Goal: Task Accomplishment & Management: Use online tool/utility

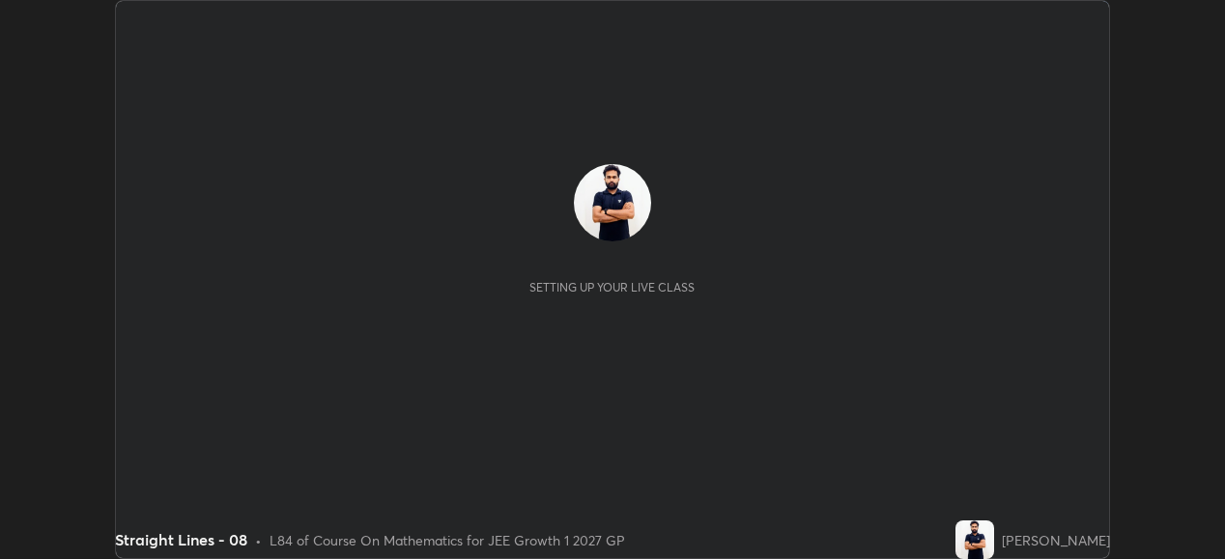
scroll to position [559, 1224]
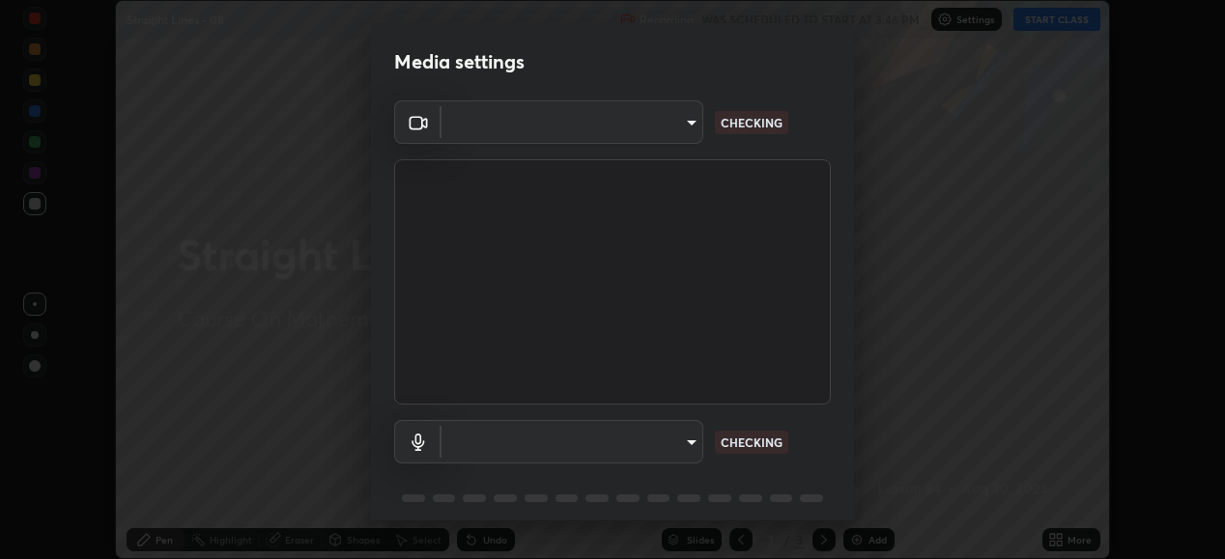
type input "1a0cd2fa9eaecc5464ce661d2c376d4f68bb2a1a8db1c3726163fcb70f995fb6"
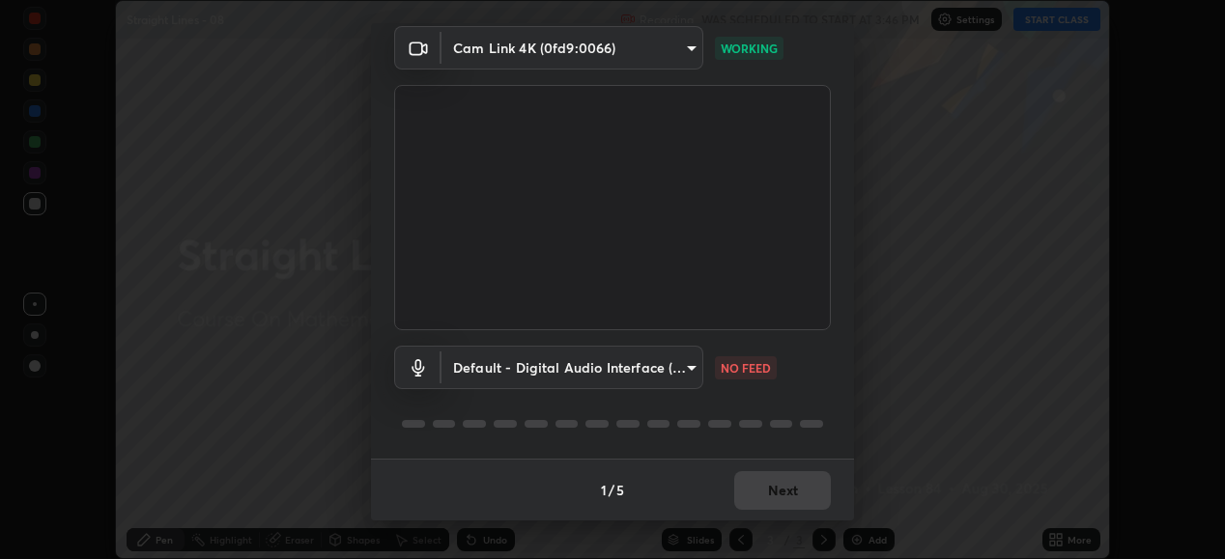
click at [686, 368] on body "Erase all Straight Lines - 08 Recording WAS SCHEDULED TO START AT 3:46 PM Setti…" at bounding box center [612, 279] width 1225 height 559
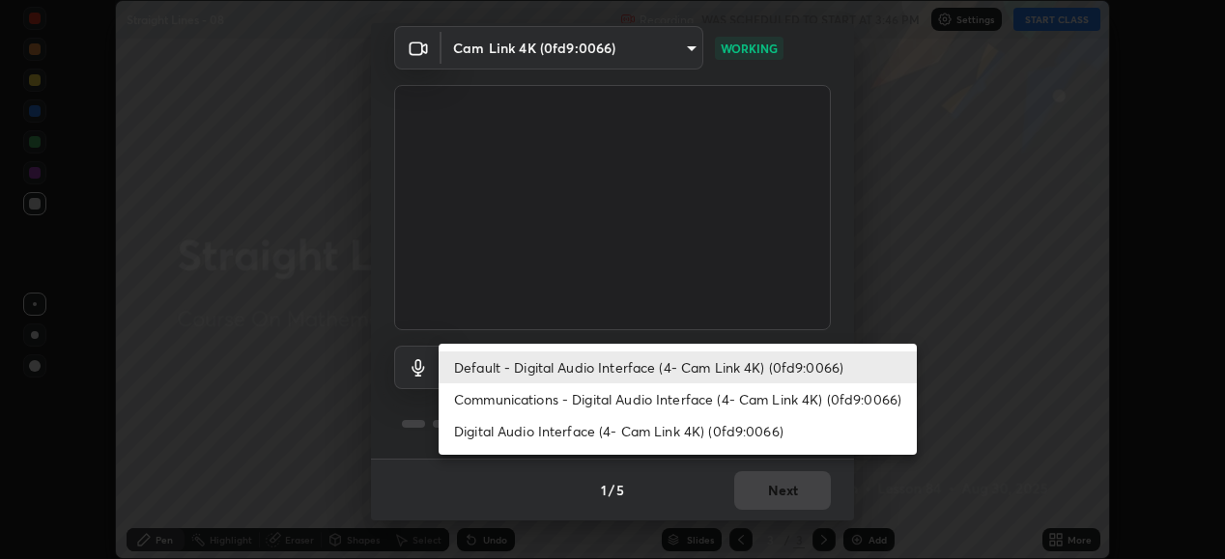
click at [601, 393] on li "Communications - Digital Audio Interface (4- Cam Link 4K) (0fd9:0066)" at bounding box center [678, 399] width 478 height 32
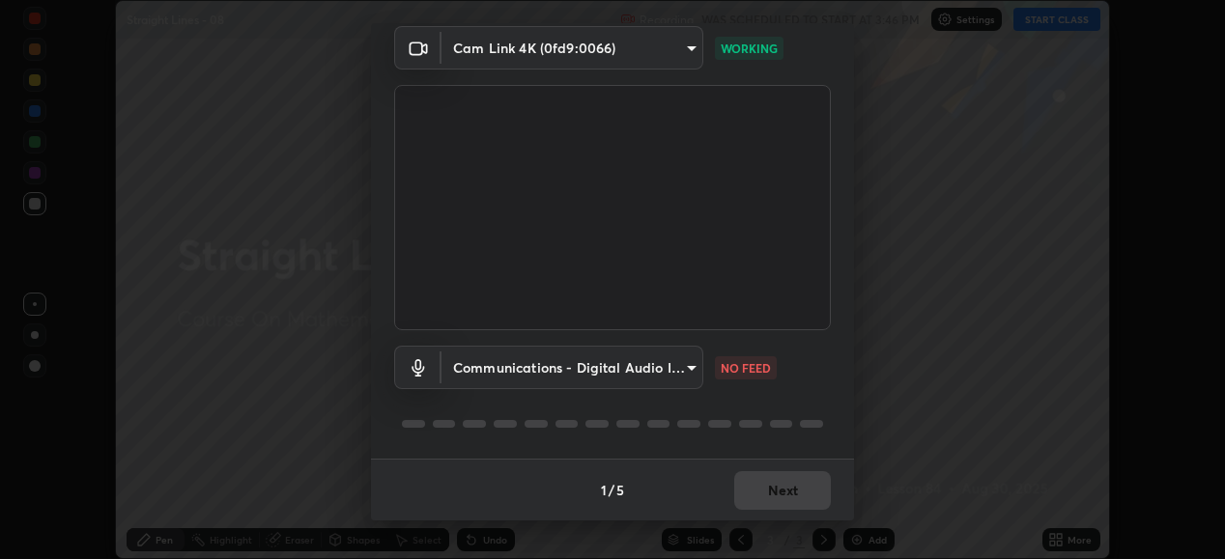
type input "communications"
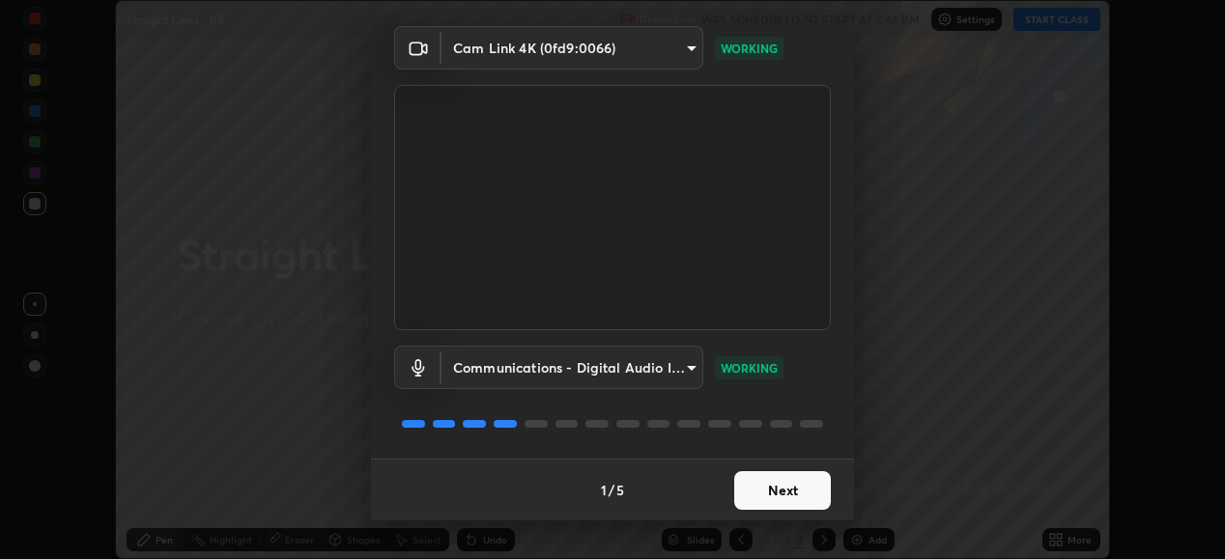
click at [760, 497] on button "Next" at bounding box center [782, 490] width 97 height 39
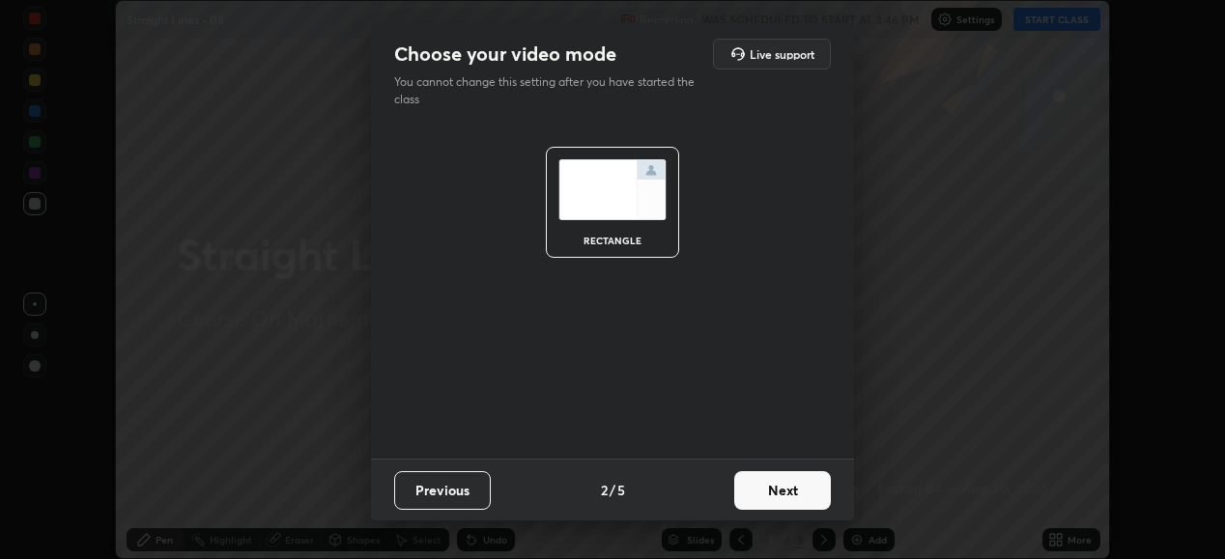
scroll to position [0, 0]
click at [756, 496] on button "Next" at bounding box center [782, 490] width 97 height 39
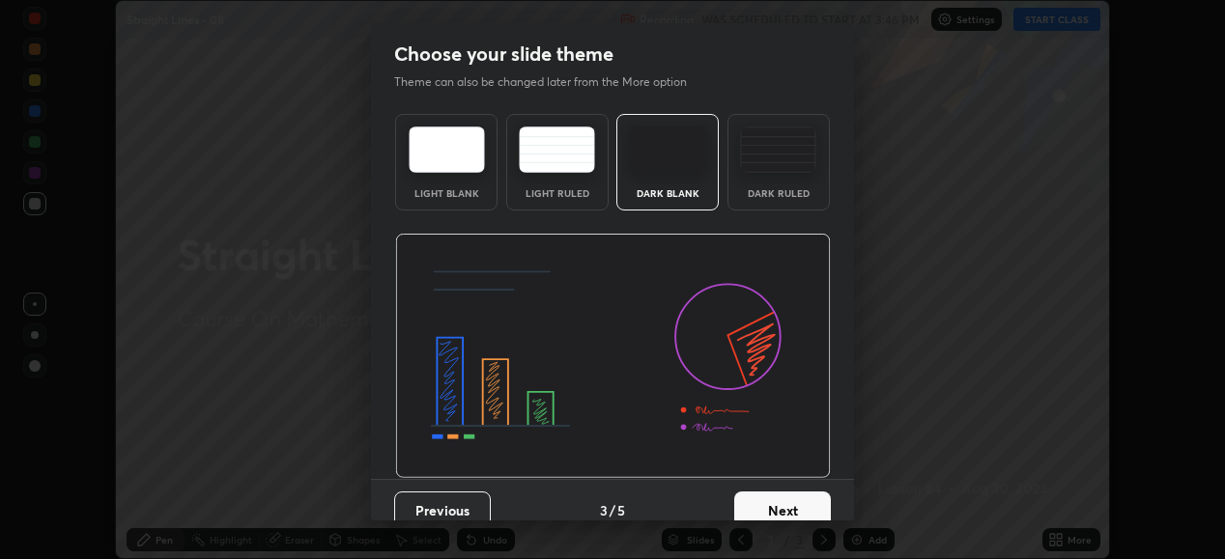
click at [753, 490] on div "Previous 3 / 5 Next" at bounding box center [612, 510] width 483 height 62
click at [752, 492] on button "Next" at bounding box center [782, 511] width 97 height 39
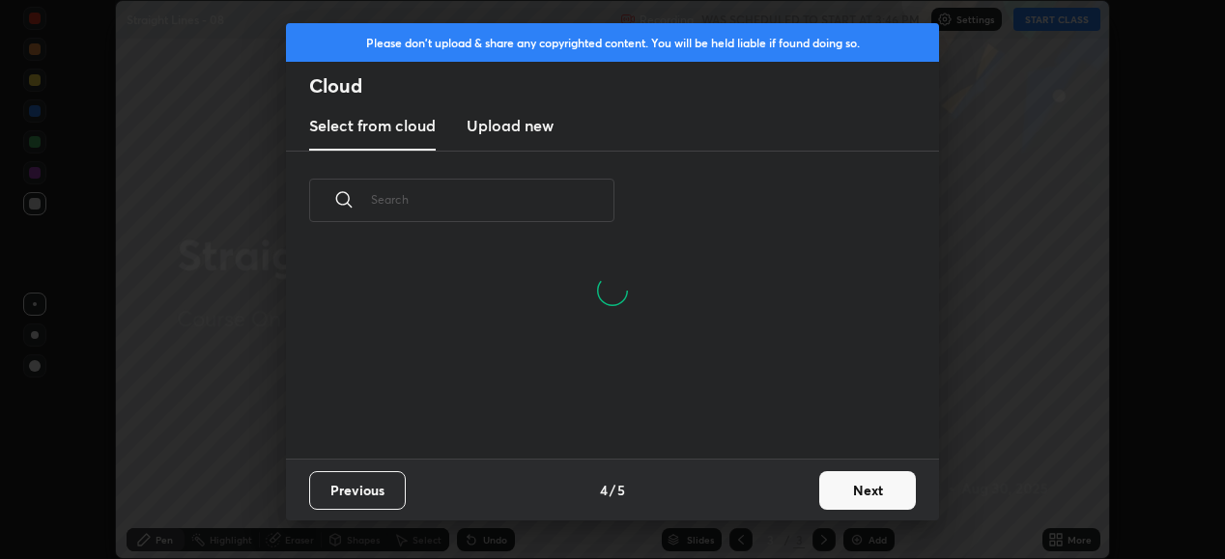
click at [834, 491] on button "Next" at bounding box center [867, 490] width 97 height 39
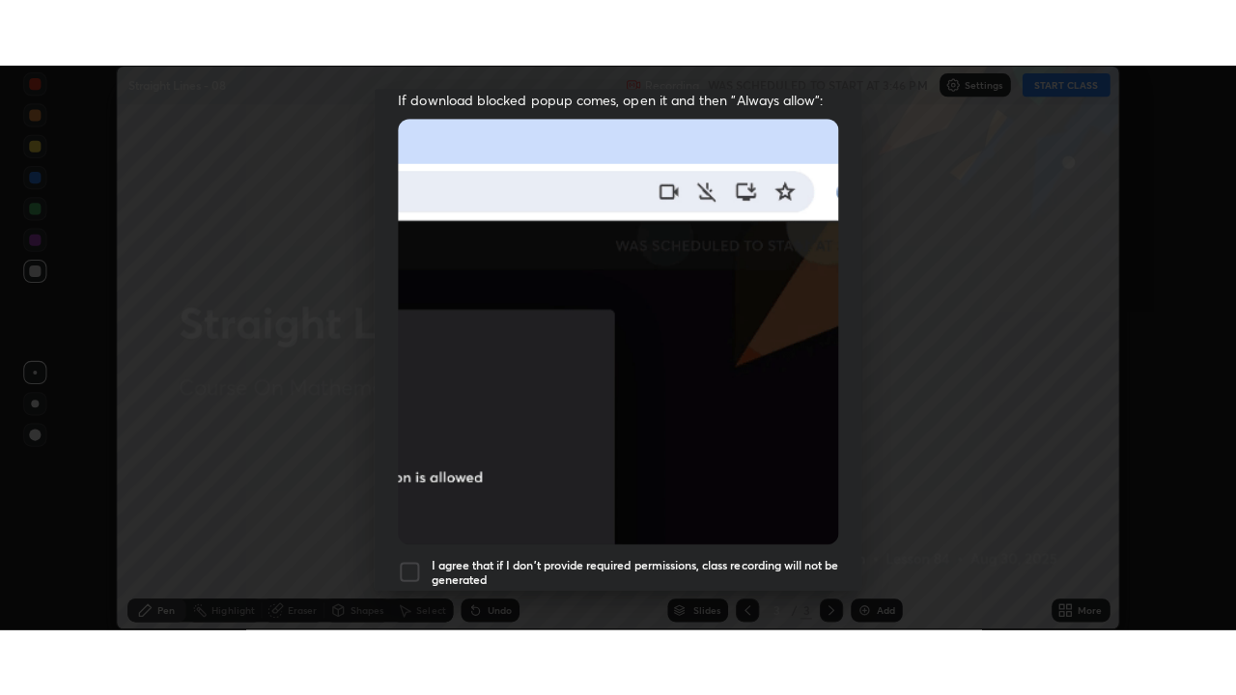
scroll to position [468, 0]
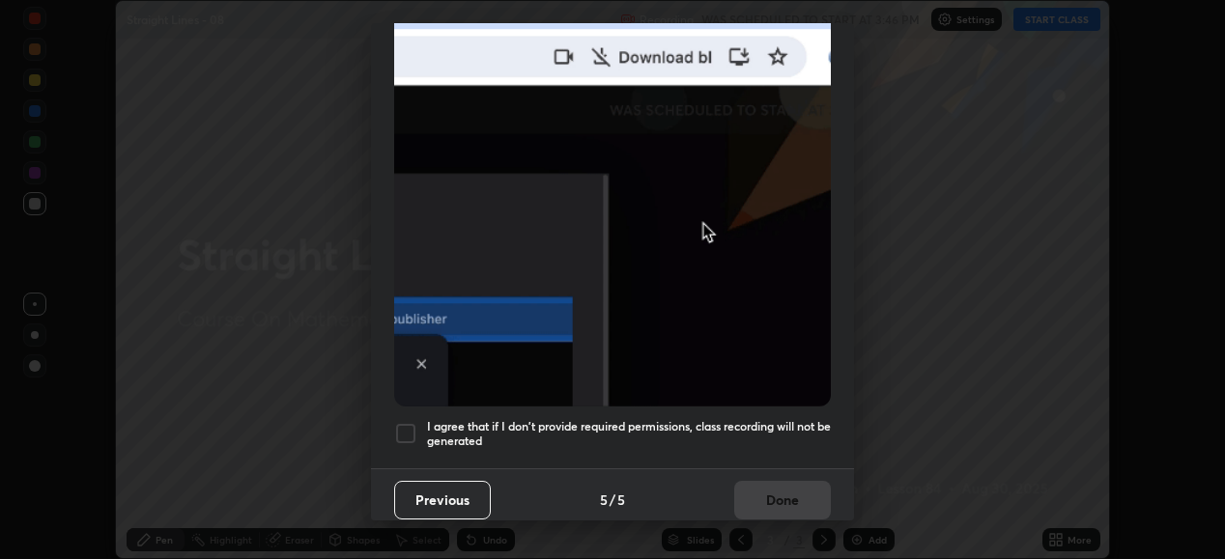
click at [410, 431] on div at bounding box center [405, 433] width 23 height 23
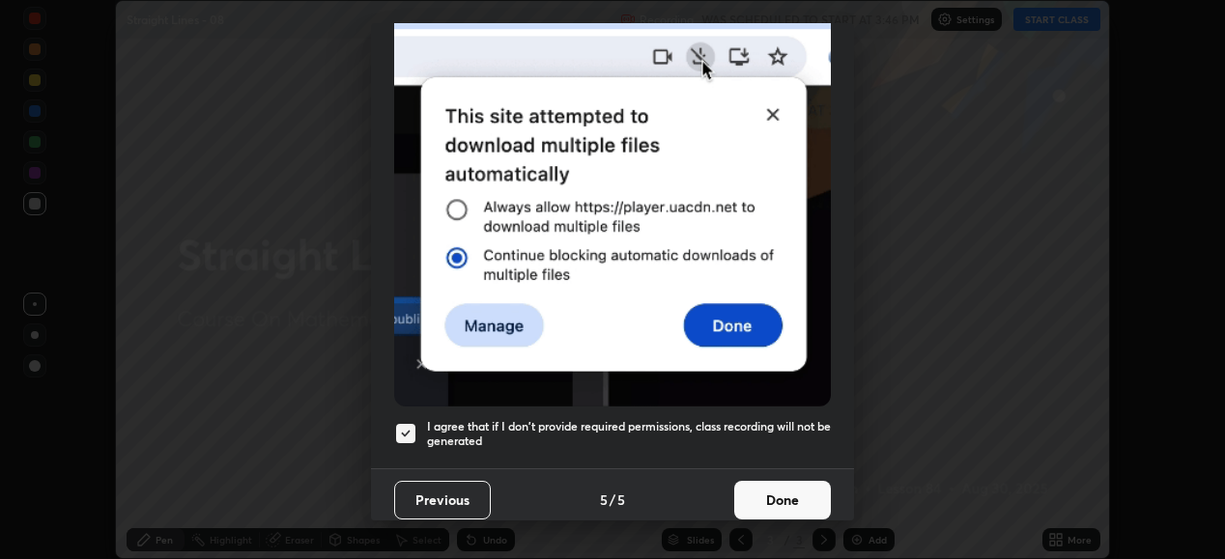
click at [760, 494] on button "Done" at bounding box center [782, 500] width 97 height 39
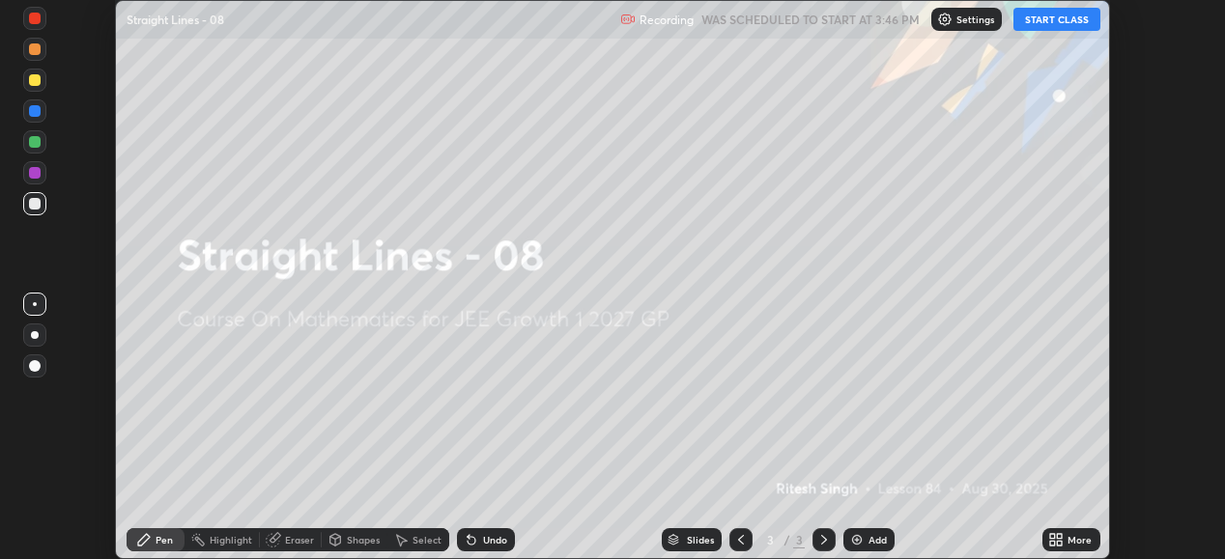
click at [1048, 22] on button "START CLASS" at bounding box center [1056, 19] width 87 height 23
click at [1054, 544] on icon at bounding box center [1052, 543] width 5 height 5
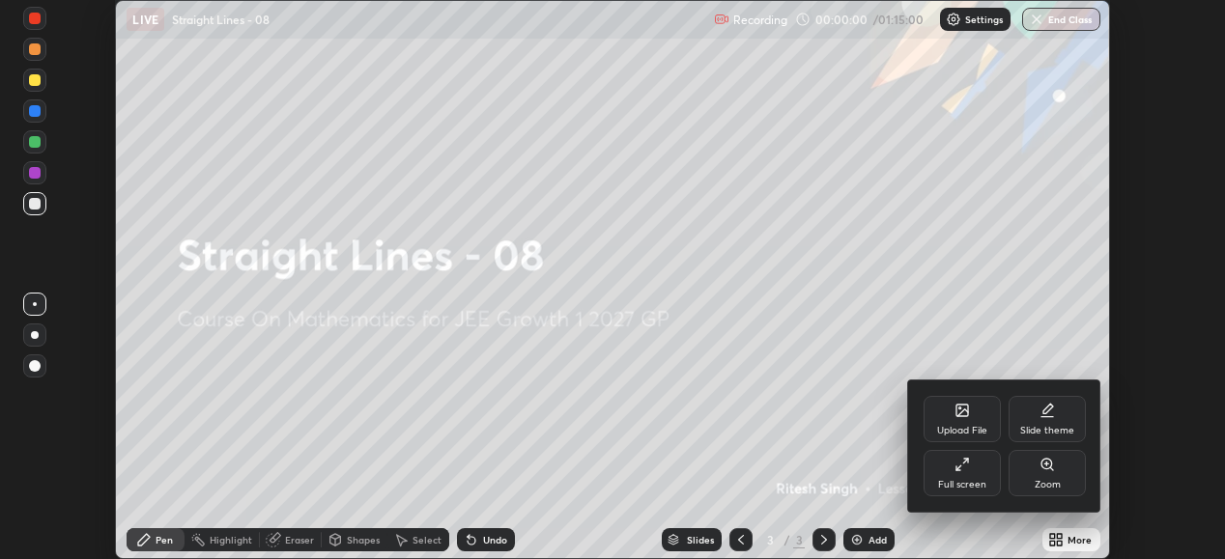
click at [952, 480] on div "Full screen" at bounding box center [962, 485] width 48 height 10
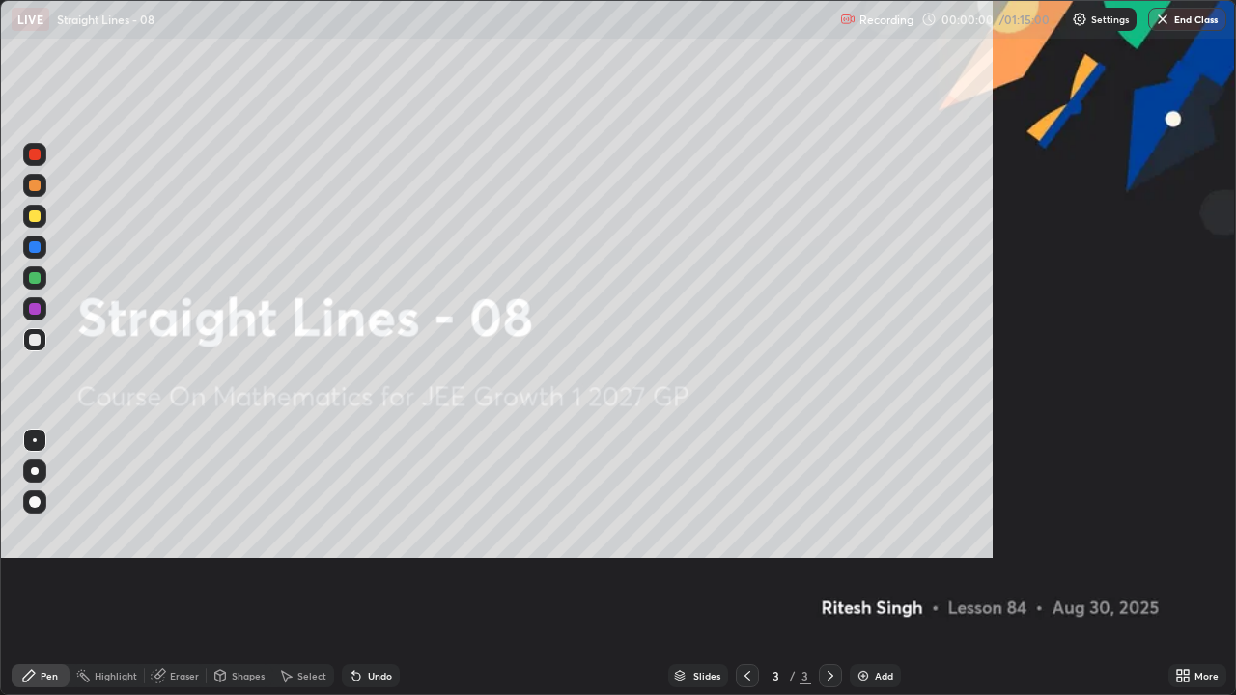
scroll to position [695, 1236]
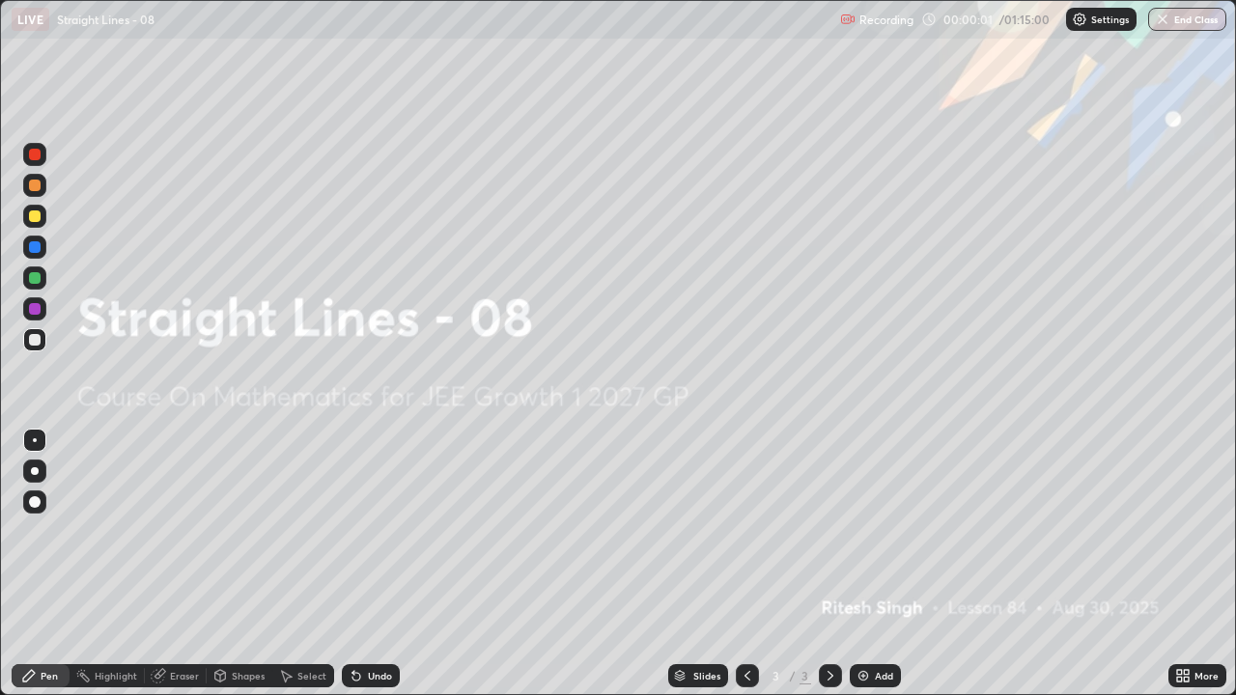
click at [877, 558] on div "Add" at bounding box center [875, 676] width 51 height 23
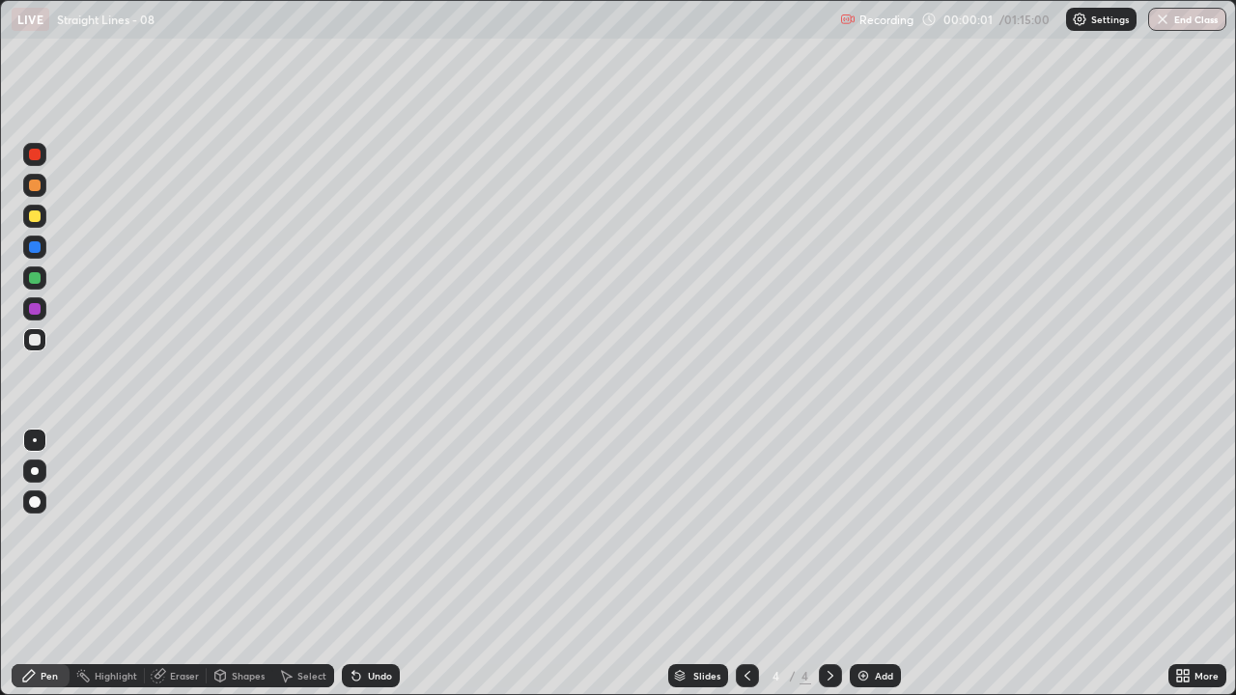
click at [875, 558] on div "Add" at bounding box center [884, 676] width 18 height 10
click at [872, 558] on div "Add" at bounding box center [875, 676] width 51 height 23
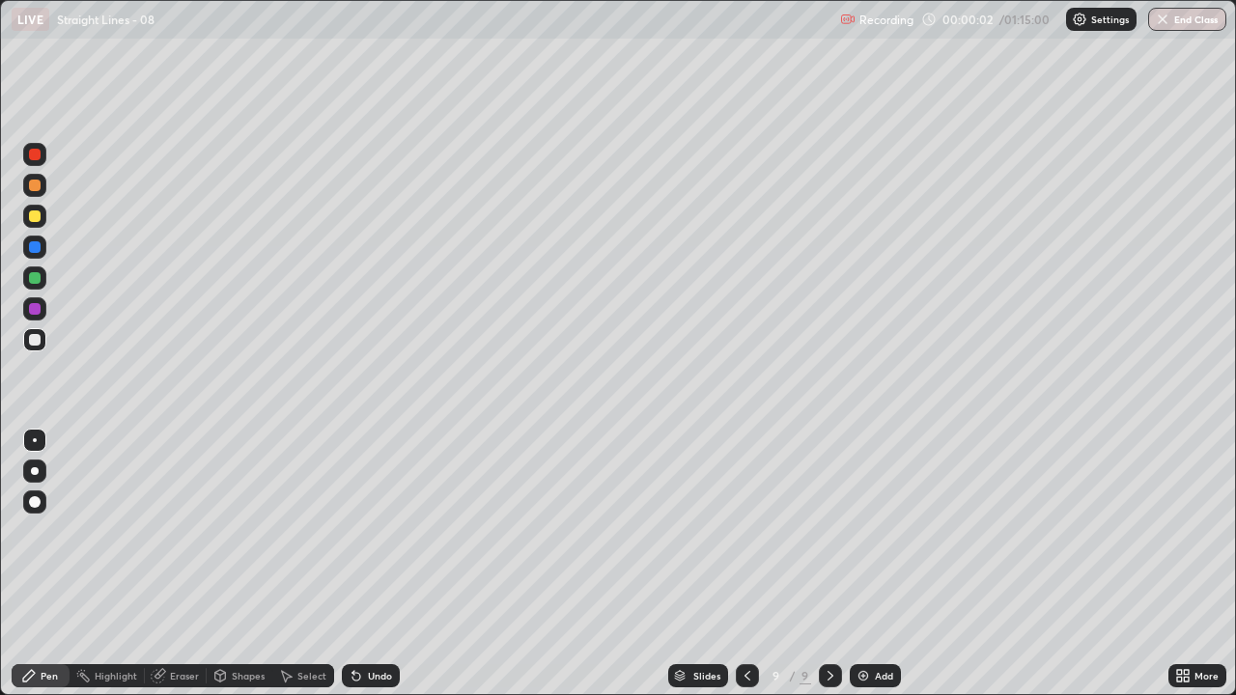
click at [871, 558] on div "Add" at bounding box center [875, 676] width 51 height 23
click at [873, 558] on div "Add" at bounding box center [875, 676] width 51 height 23
click at [875, 558] on div "Add" at bounding box center [884, 676] width 18 height 10
click at [751, 558] on icon at bounding box center [747, 675] width 15 height 15
click at [752, 558] on icon at bounding box center [747, 675] width 15 height 15
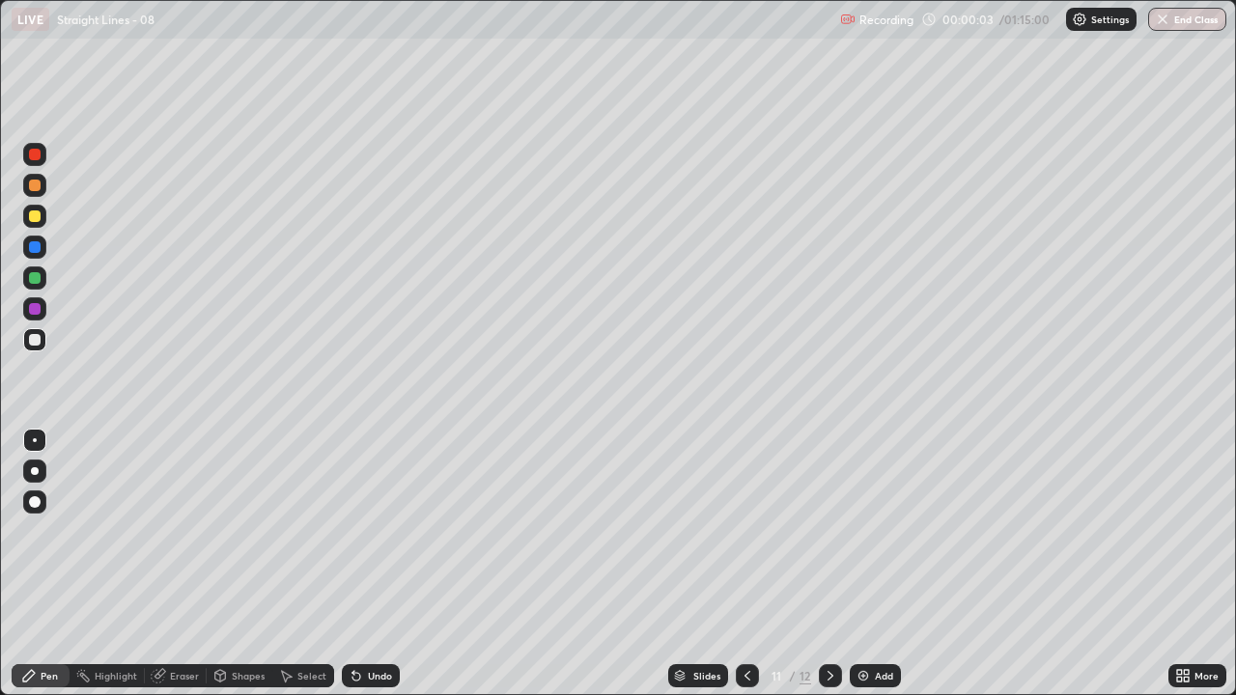
click at [748, 558] on icon at bounding box center [747, 675] width 15 height 15
click at [745, 558] on icon at bounding box center [747, 675] width 15 height 15
click at [744, 558] on icon at bounding box center [747, 675] width 15 height 15
click at [743, 558] on icon at bounding box center [747, 675] width 15 height 15
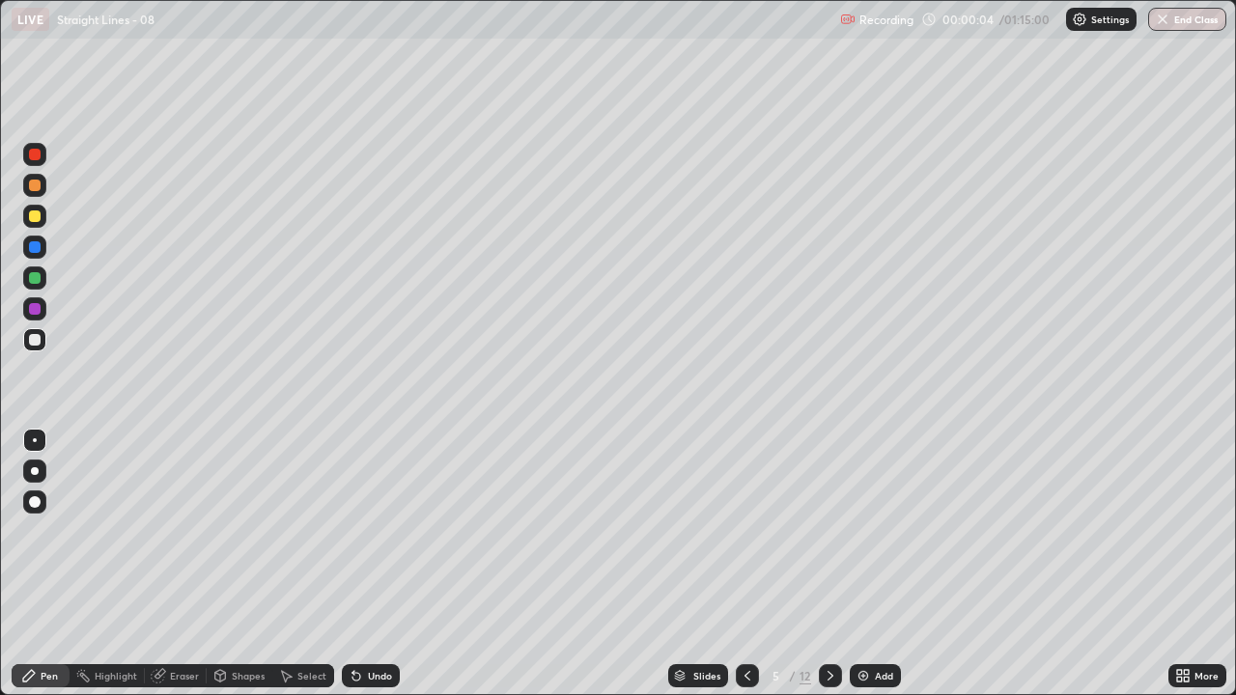
click at [742, 558] on icon at bounding box center [747, 675] width 15 height 15
click at [750, 558] on icon at bounding box center [747, 675] width 15 height 15
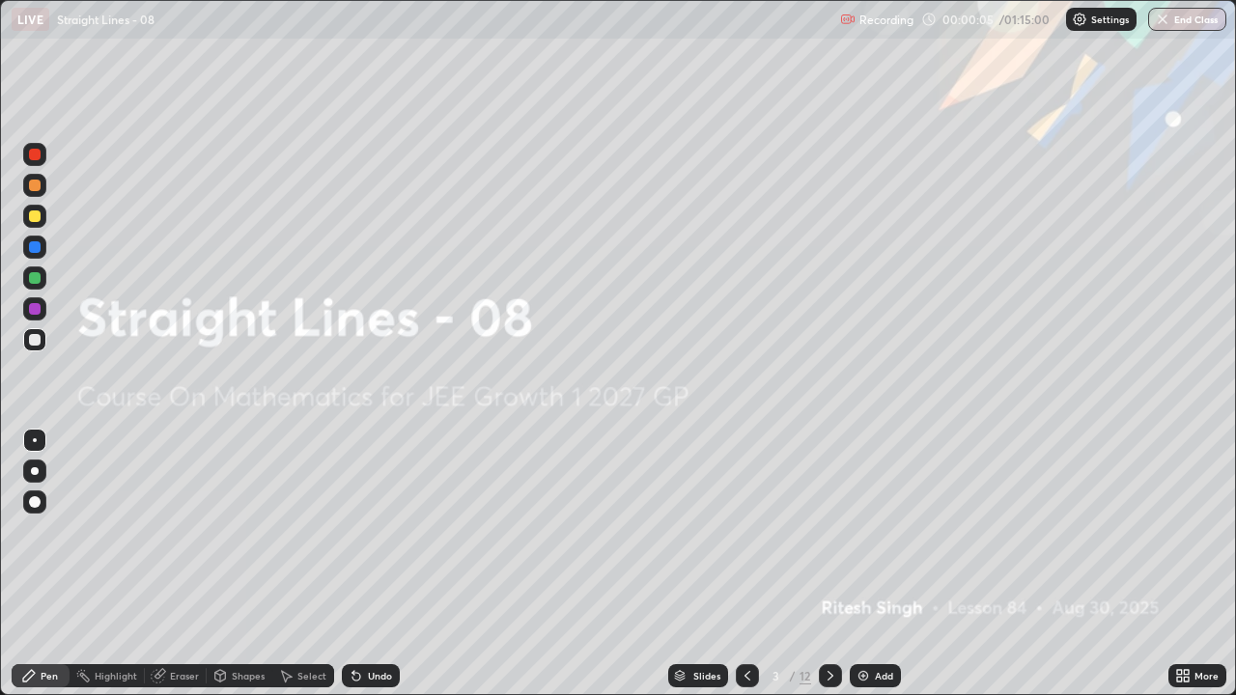
click at [750, 558] on icon at bounding box center [747, 675] width 15 height 15
click at [831, 558] on icon at bounding box center [831, 676] width 6 height 10
click at [829, 558] on icon at bounding box center [830, 675] width 15 height 15
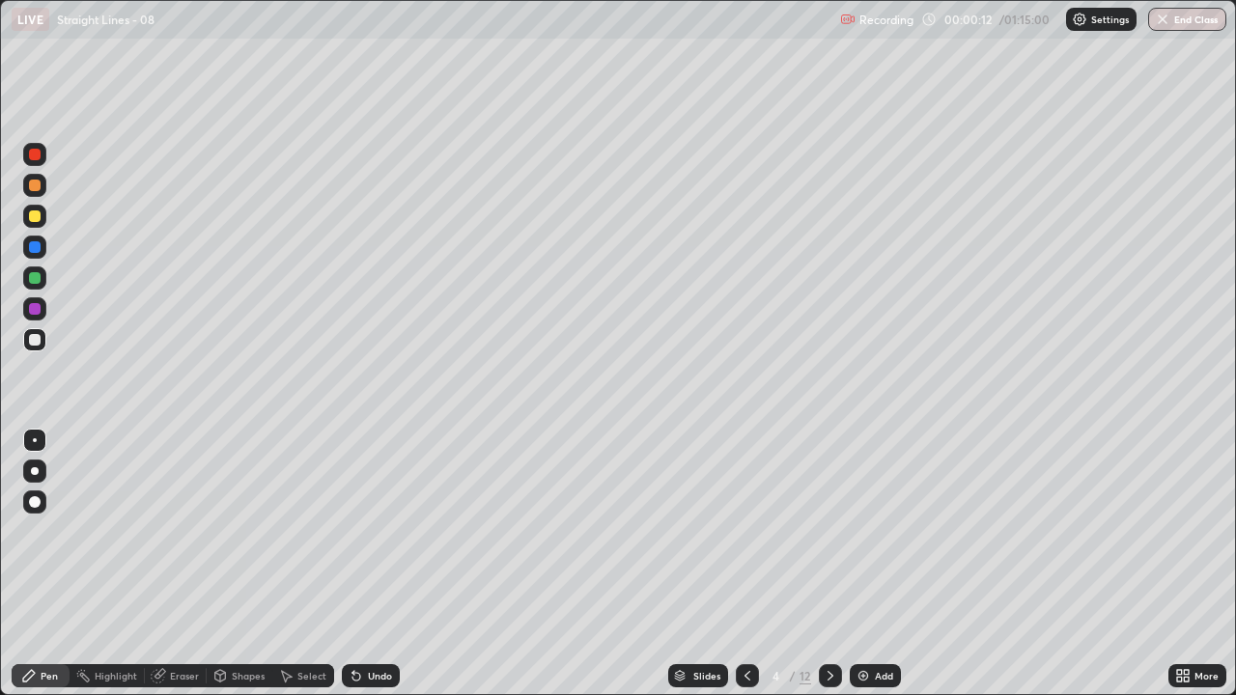
click at [748, 558] on icon at bounding box center [747, 675] width 15 height 15
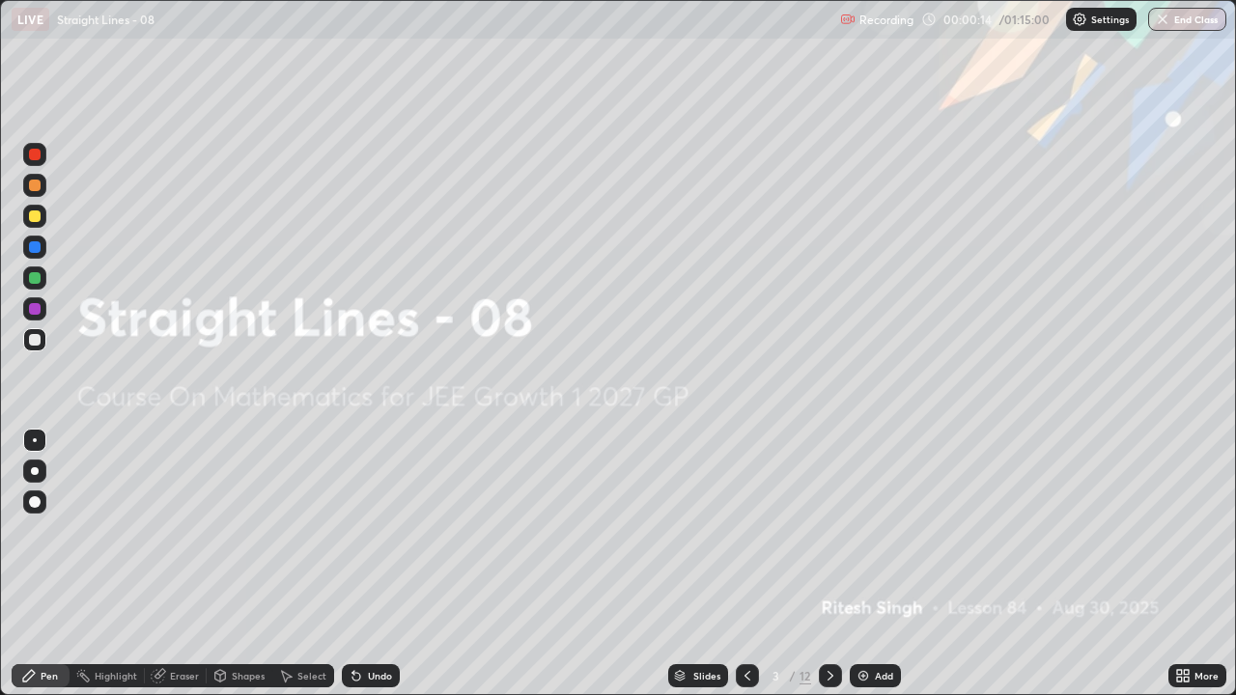
click at [745, 558] on icon at bounding box center [747, 675] width 15 height 15
click at [829, 558] on icon at bounding box center [830, 675] width 15 height 15
click at [826, 558] on icon at bounding box center [830, 675] width 15 height 15
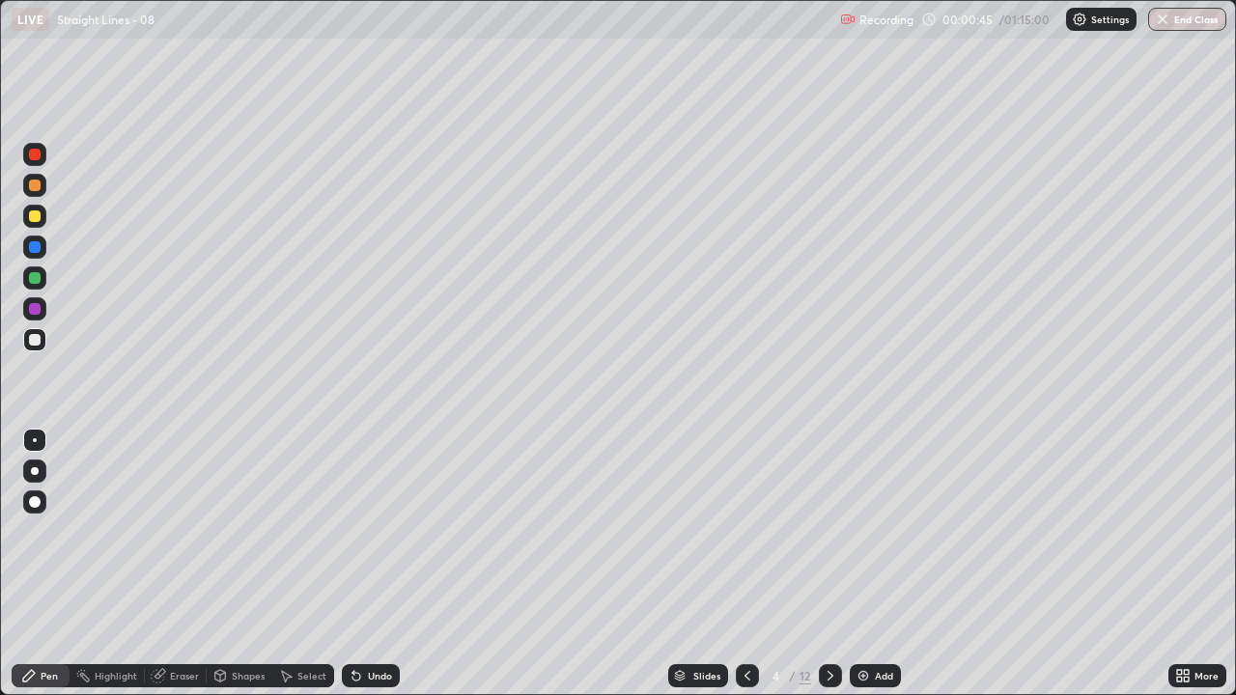
click at [32, 219] on div at bounding box center [35, 217] width 12 height 12
click at [364, 558] on div "Undo" at bounding box center [371, 676] width 58 height 23
click at [363, 558] on div "Undo" at bounding box center [371, 676] width 58 height 23
click at [368, 558] on div "Undo" at bounding box center [371, 676] width 58 height 23
click at [364, 558] on div "Undo" at bounding box center [371, 676] width 58 height 23
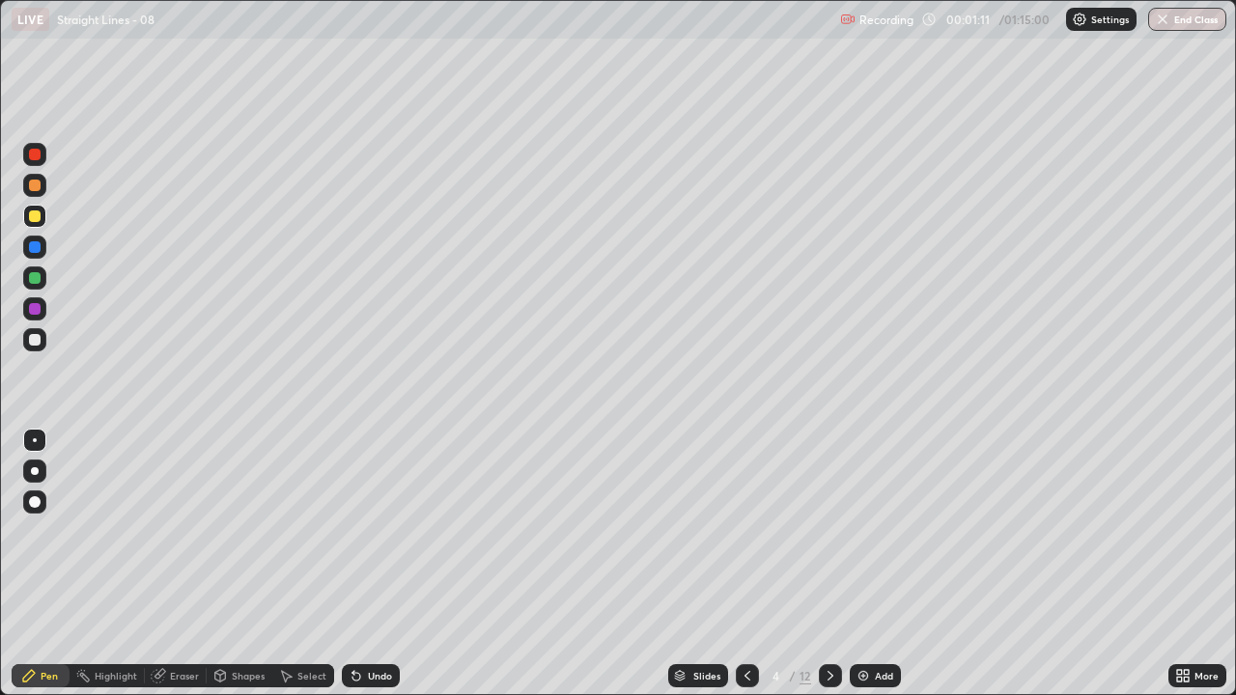
click at [368, 558] on div "Undo" at bounding box center [380, 676] width 24 height 10
click at [371, 558] on div "Undo" at bounding box center [380, 676] width 24 height 10
click at [829, 558] on icon at bounding box center [830, 675] width 15 height 15
click at [747, 558] on icon at bounding box center [747, 675] width 15 height 15
click at [384, 558] on div "Undo" at bounding box center [380, 676] width 24 height 10
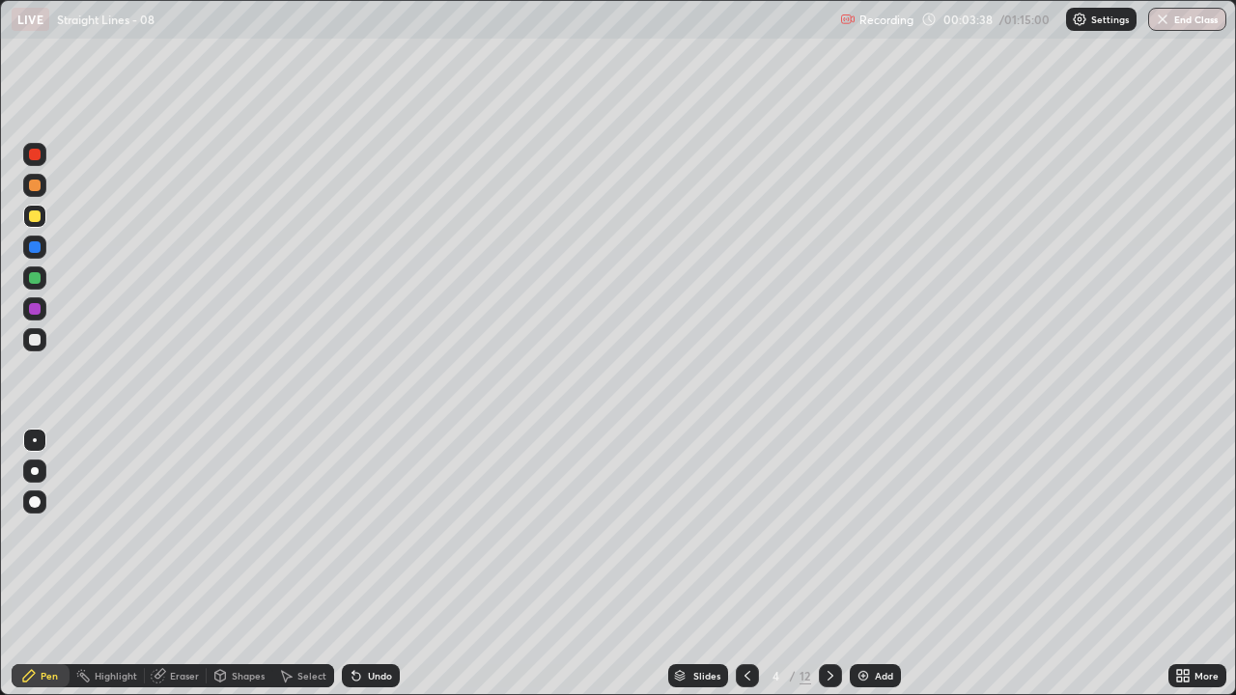
click at [372, 558] on div "Undo" at bounding box center [380, 676] width 24 height 10
click at [832, 558] on icon at bounding box center [830, 675] width 15 height 15
click at [746, 558] on icon at bounding box center [747, 675] width 15 height 15
click at [826, 558] on icon at bounding box center [830, 675] width 15 height 15
click at [823, 558] on icon at bounding box center [830, 675] width 15 height 15
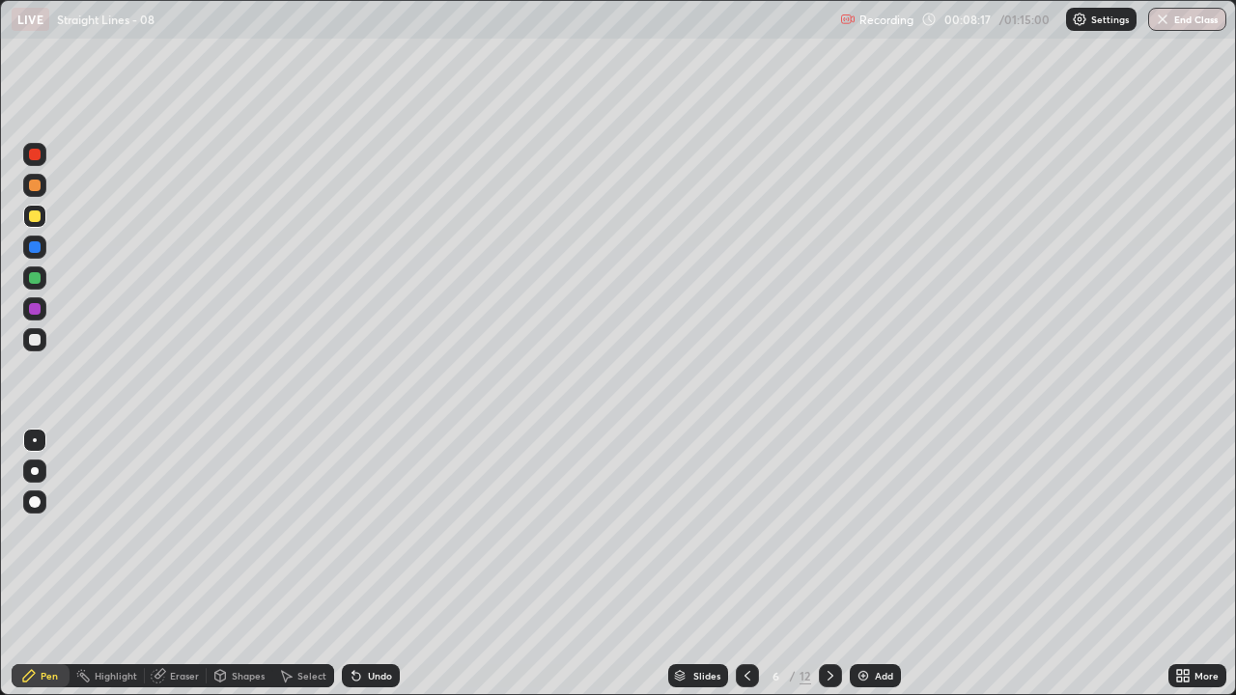
click at [746, 558] on icon at bounding box center [748, 676] width 6 height 10
click at [831, 558] on div at bounding box center [830, 676] width 23 height 23
click at [373, 558] on div "Undo" at bounding box center [371, 676] width 58 height 23
click at [376, 558] on div "Undo" at bounding box center [371, 676] width 58 height 23
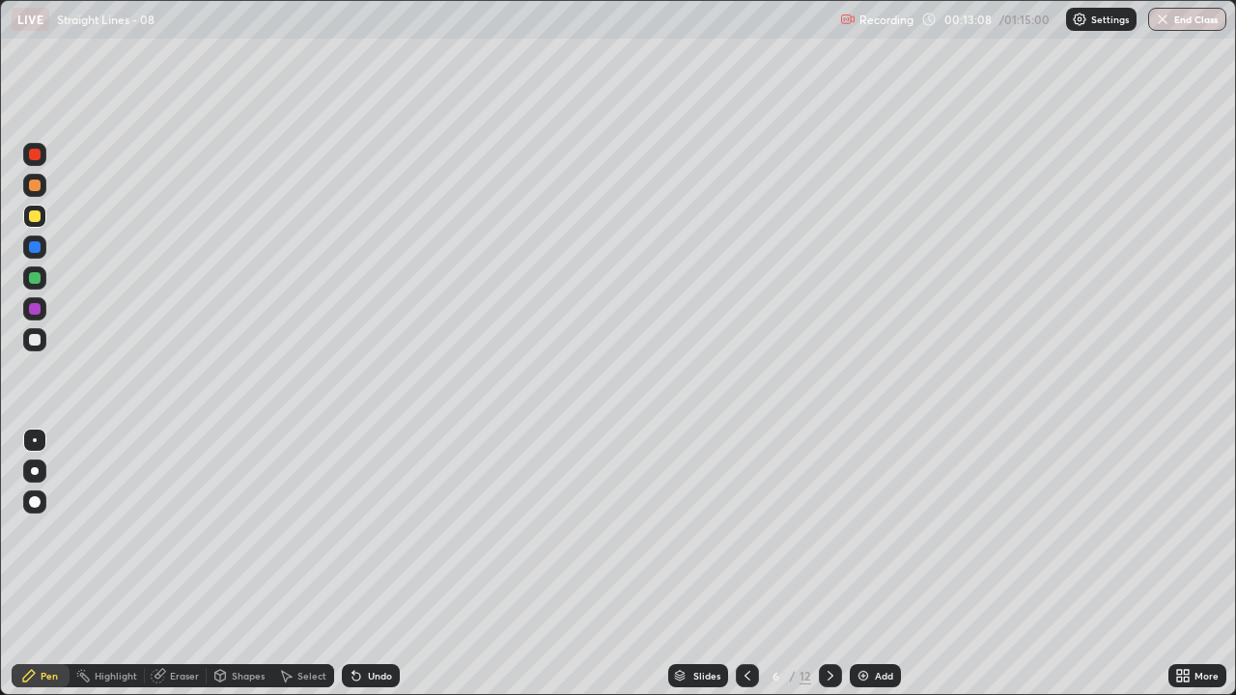
click at [376, 558] on div "Undo" at bounding box center [371, 676] width 58 height 23
click at [375, 558] on div "Undo" at bounding box center [371, 676] width 58 height 23
click at [372, 558] on div "Undo" at bounding box center [371, 676] width 58 height 23
click at [366, 558] on div "Undo" at bounding box center [371, 676] width 58 height 23
click at [364, 558] on div "Undo" at bounding box center [371, 676] width 58 height 23
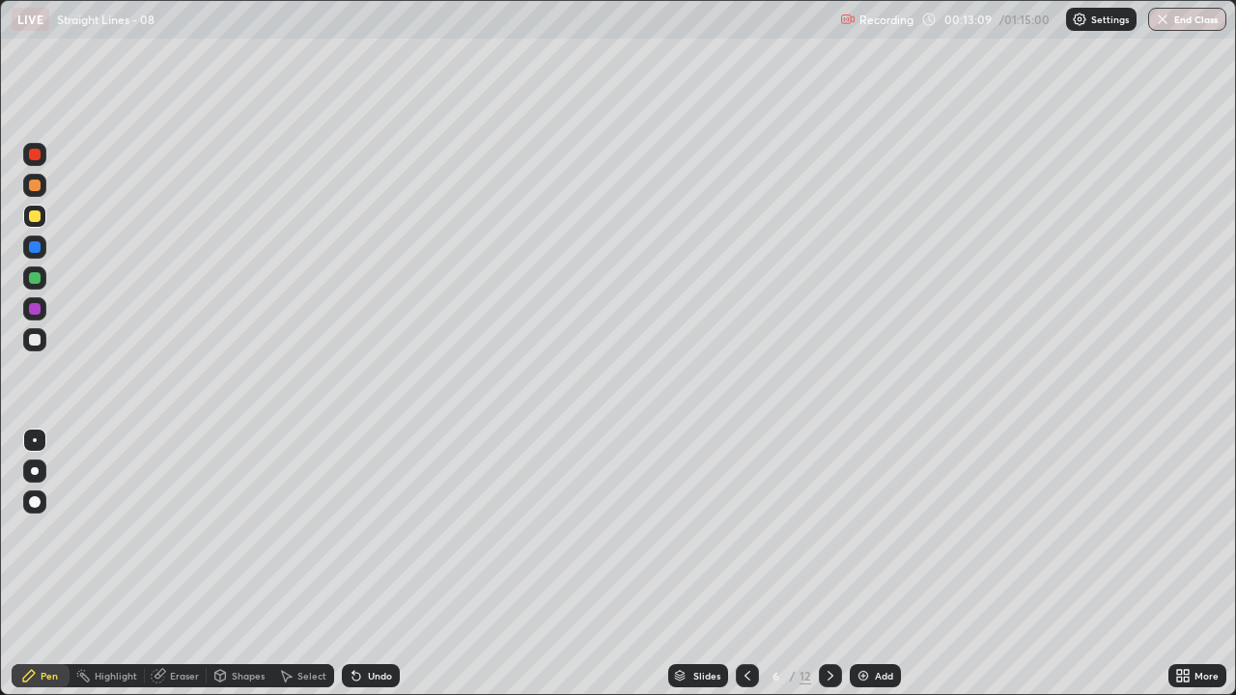
click at [365, 558] on div "Undo" at bounding box center [371, 676] width 58 height 23
click at [362, 558] on div "Undo" at bounding box center [371, 676] width 58 height 23
click at [361, 558] on div "Undo" at bounding box center [371, 676] width 58 height 23
click at [359, 558] on div "Undo" at bounding box center [371, 676] width 58 height 23
click at [361, 558] on div "Undo" at bounding box center [371, 676] width 58 height 23
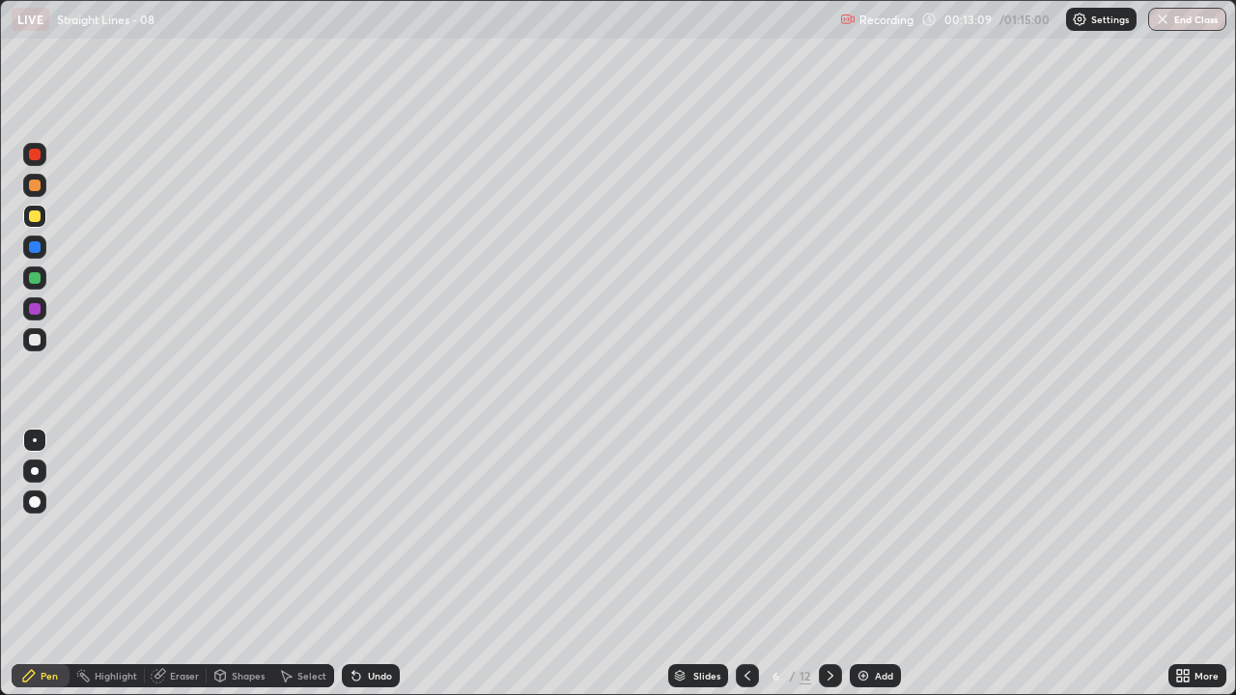
click at [361, 558] on div "Undo" at bounding box center [371, 676] width 58 height 23
click at [360, 558] on div "Undo" at bounding box center [371, 676] width 58 height 23
click at [359, 558] on div "Undo" at bounding box center [371, 676] width 58 height 23
click at [357, 558] on div "Undo" at bounding box center [371, 676] width 58 height 23
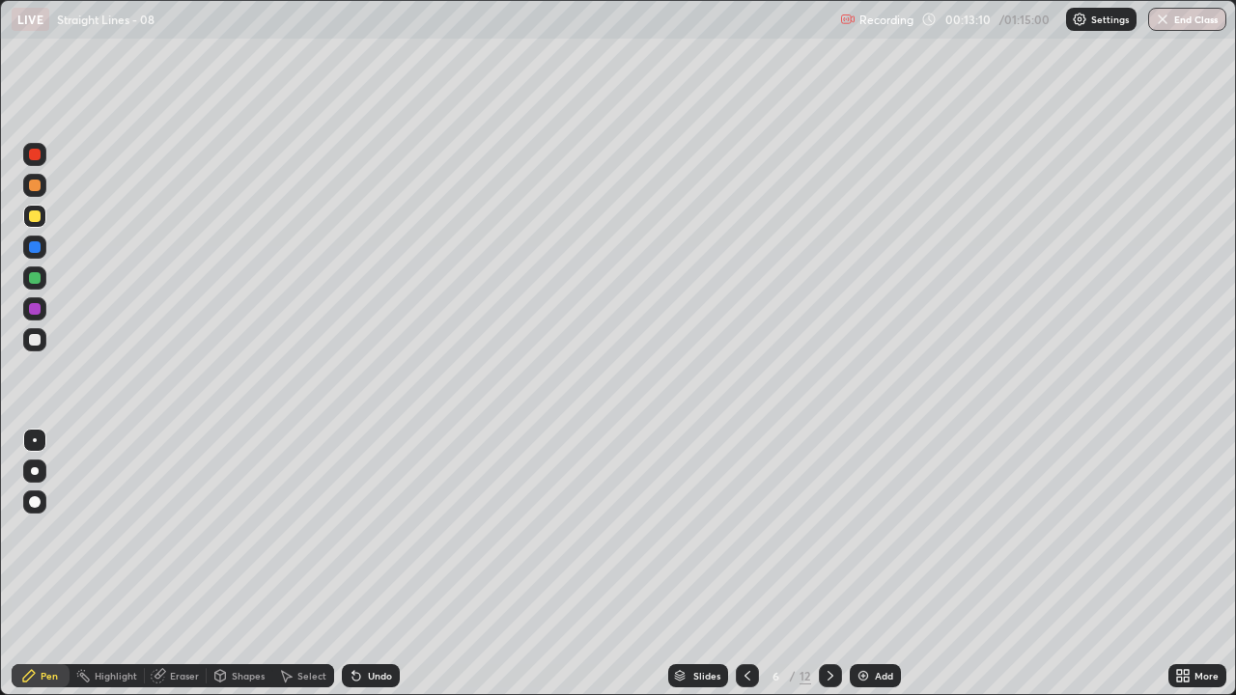
click at [356, 558] on div "Undo" at bounding box center [371, 676] width 58 height 23
click at [354, 558] on div "Undo" at bounding box center [371, 676] width 58 height 23
click at [352, 558] on div "Undo" at bounding box center [371, 676] width 58 height 23
click at [354, 558] on icon at bounding box center [356, 675] width 15 height 15
click at [354, 558] on icon at bounding box center [357, 677] width 8 height 8
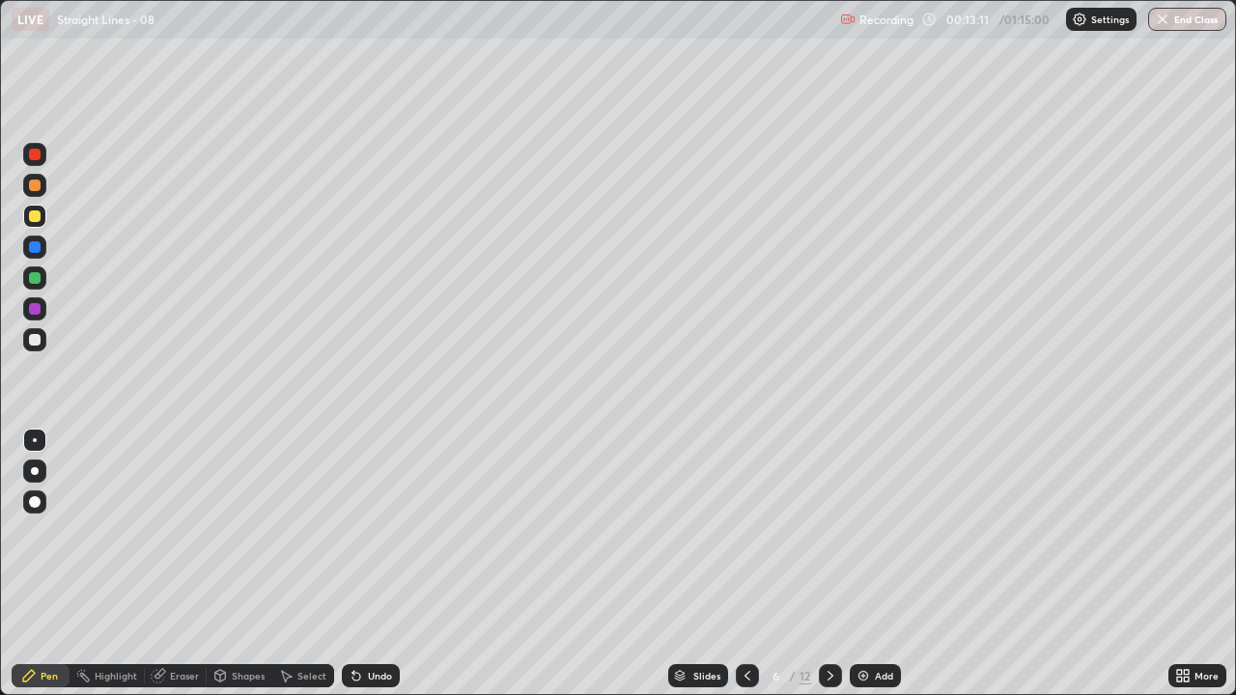
click at [354, 558] on icon at bounding box center [357, 677] width 8 height 8
click at [360, 558] on div "Undo" at bounding box center [371, 676] width 58 height 23
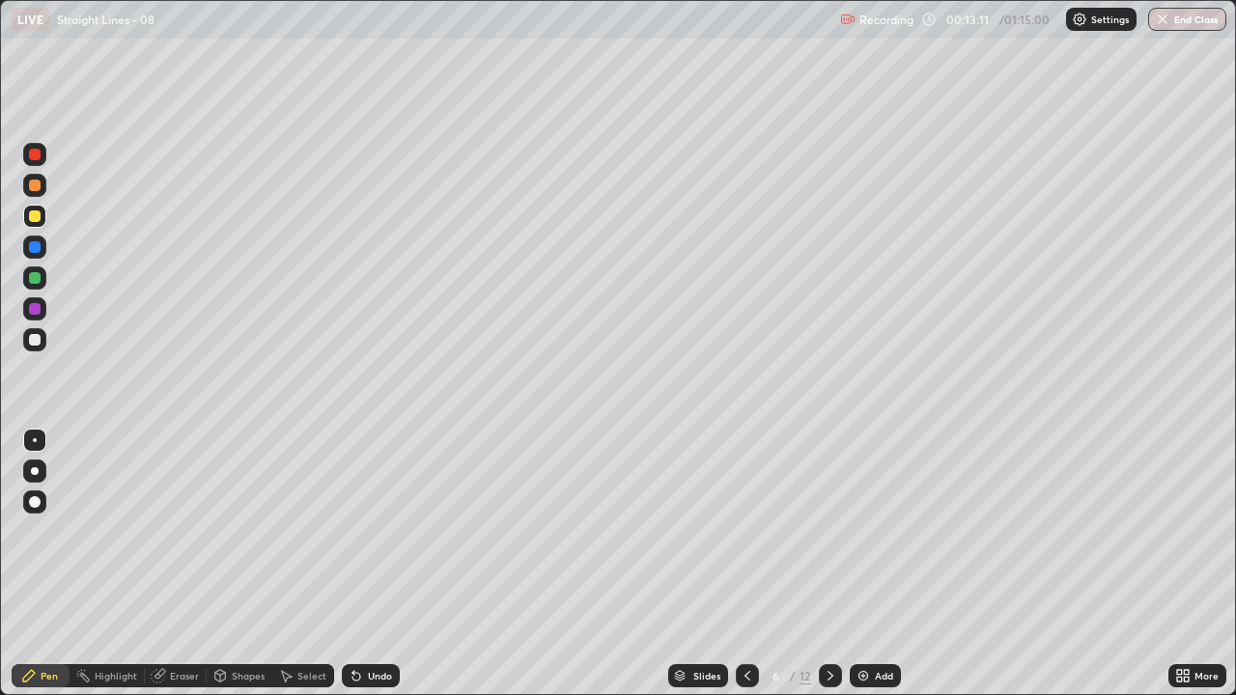
click at [361, 558] on div "Undo" at bounding box center [371, 676] width 58 height 23
click at [360, 558] on div "Undo" at bounding box center [371, 676] width 58 height 23
click at [359, 558] on div "Undo" at bounding box center [371, 676] width 58 height 23
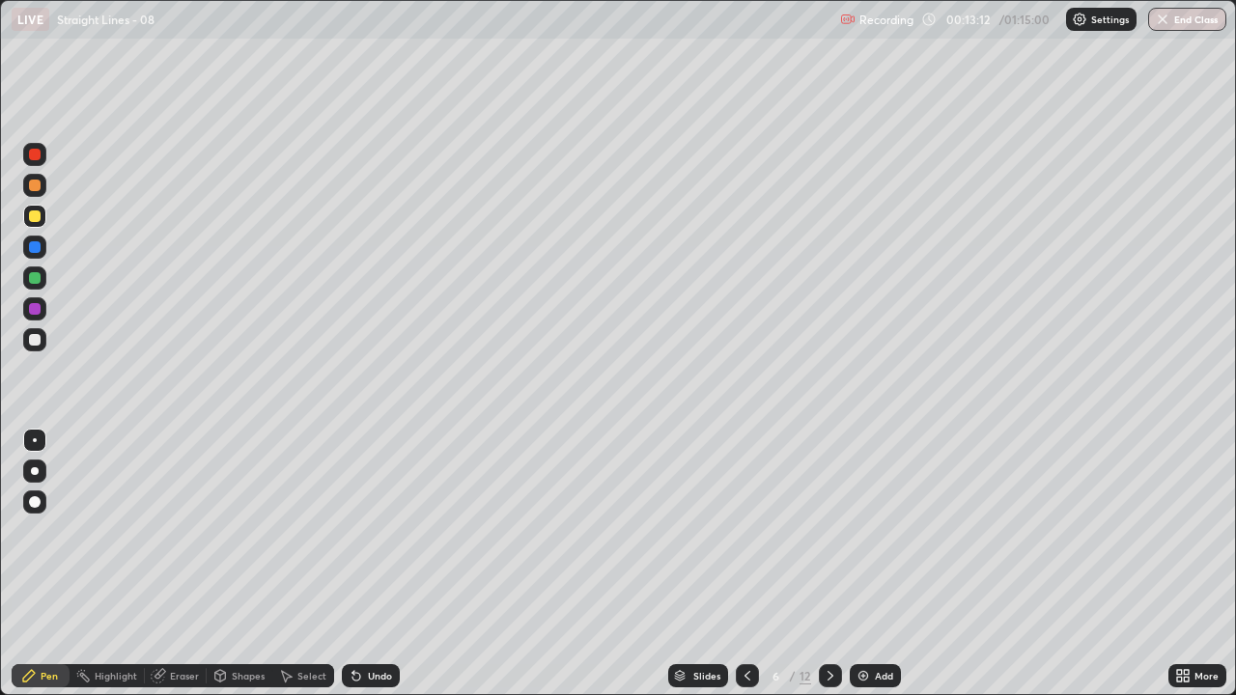
click at [359, 558] on div "Undo" at bounding box center [371, 676] width 58 height 23
click at [357, 558] on div "Undo" at bounding box center [371, 676] width 58 height 23
click at [358, 558] on div "Undo" at bounding box center [371, 676] width 58 height 23
click at [829, 558] on icon at bounding box center [830, 675] width 15 height 15
click at [837, 558] on div at bounding box center [830, 676] width 23 height 23
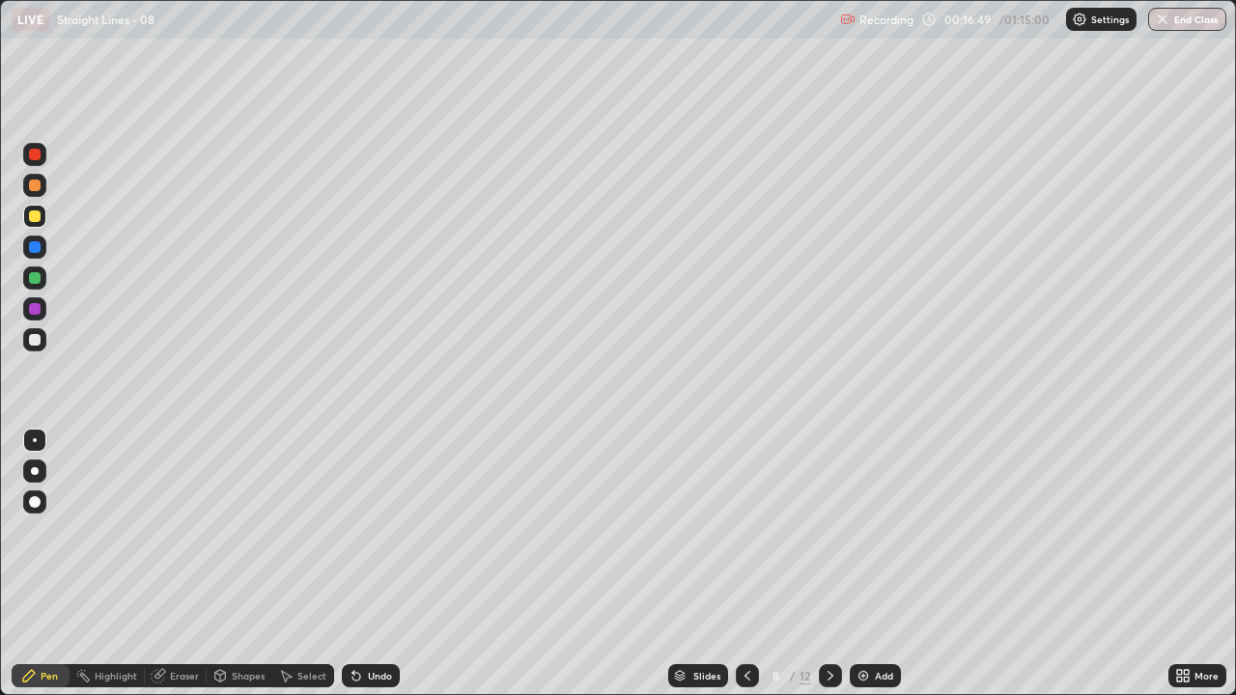
click at [746, 558] on icon at bounding box center [747, 675] width 15 height 15
click at [182, 558] on div "Eraser" at bounding box center [184, 676] width 29 height 10
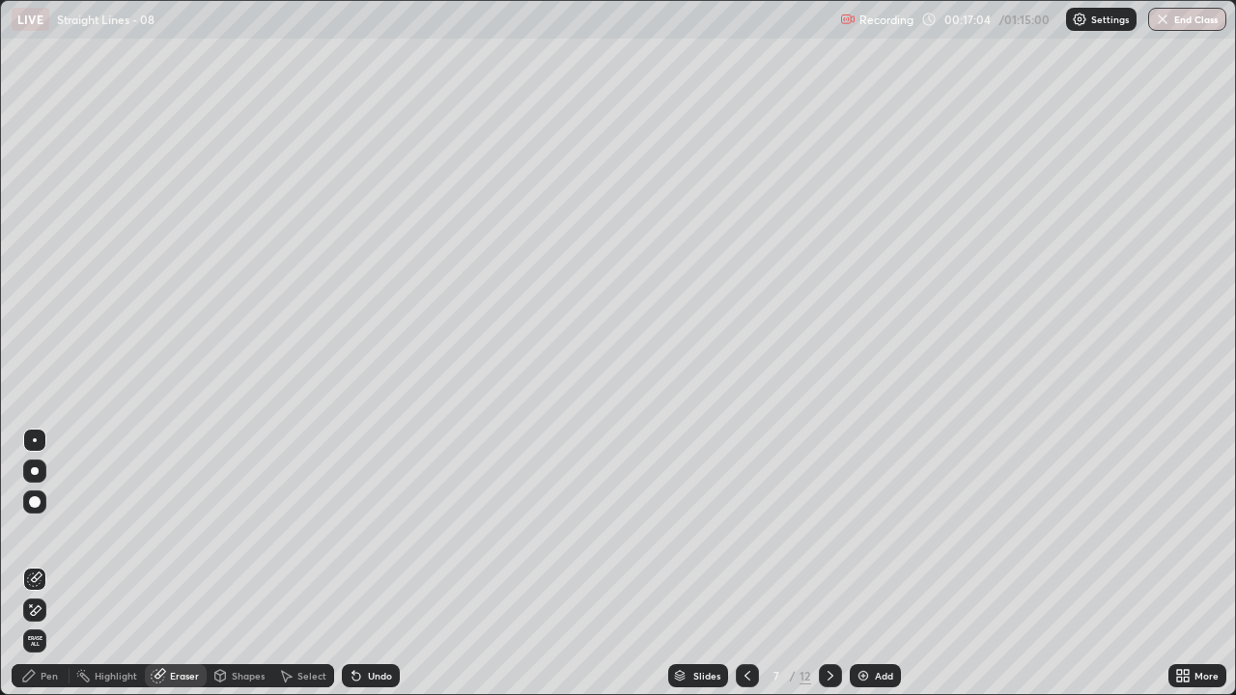
click at [49, 558] on div "Pen" at bounding box center [49, 676] width 17 height 10
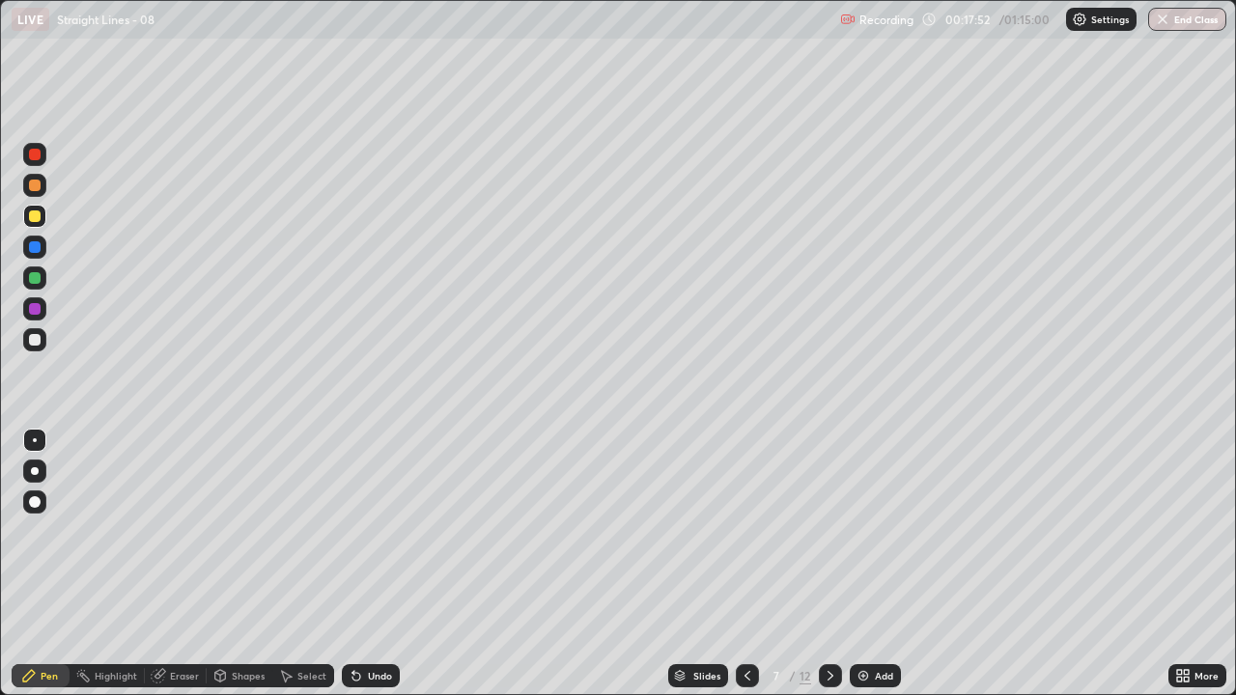
click at [374, 558] on div "Undo" at bounding box center [380, 676] width 24 height 10
click at [377, 558] on div "Undo" at bounding box center [380, 676] width 24 height 10
click at [746, 558] on div at bounding box center [747, 676] width 23 height 23
click at [831, 558] on icon at bounding box center [830, 675] width 15 height 15
click at [829, 558] on icon at bounding box center [830, 675] width 15 height 15
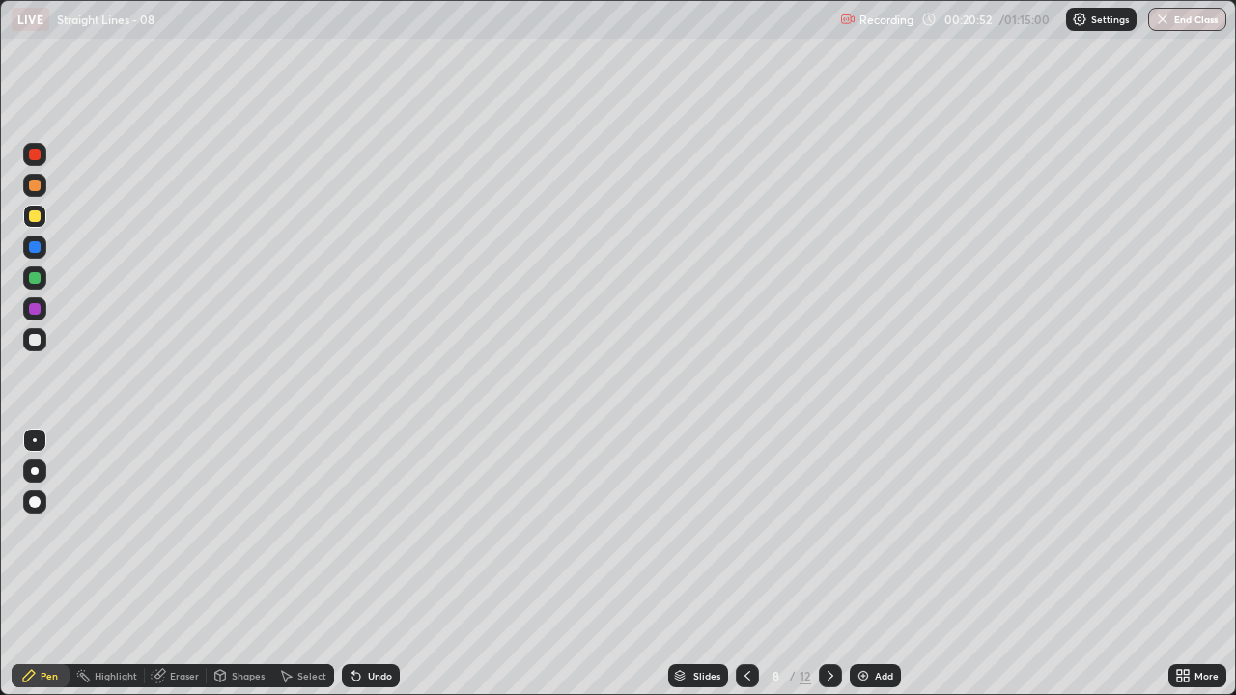
click at [829, 558] on icon at bounding box center [830, 675] width 15 height 15
click at [30, 340] on div at bounding box center [35, 340] width 12 height 12
click at [371, 558] on div "Undo" at bounding box center [380, 676] width 24 height 10
click at [37, 219] on div at bounding box center [35, 217] width 12 height 12
click at [32, 312] on div at bounding box center [35, 309] width 12 height 12
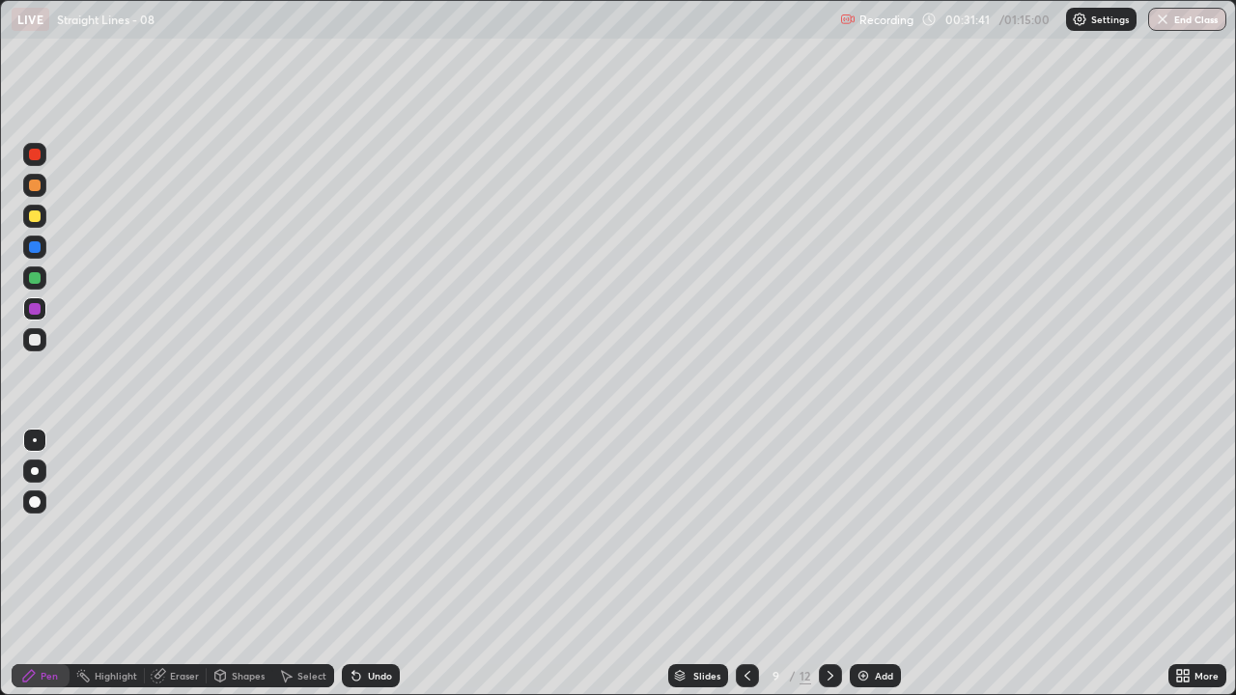
click at [372, 558] on div "Undo" at bounding box center [380, 676] width 24 height 10
click at [829, 558] on icon at bounding box center [830, 675] width 15 height 15
click at [40, 335] on div at bounding box center [34, 339] width 23 height 23
click at [745, 558] on icon at bounding box center [748, 676] width 6 height 10
click at [820, 558] on div at bounding box center [830, 676] width 23 height 23
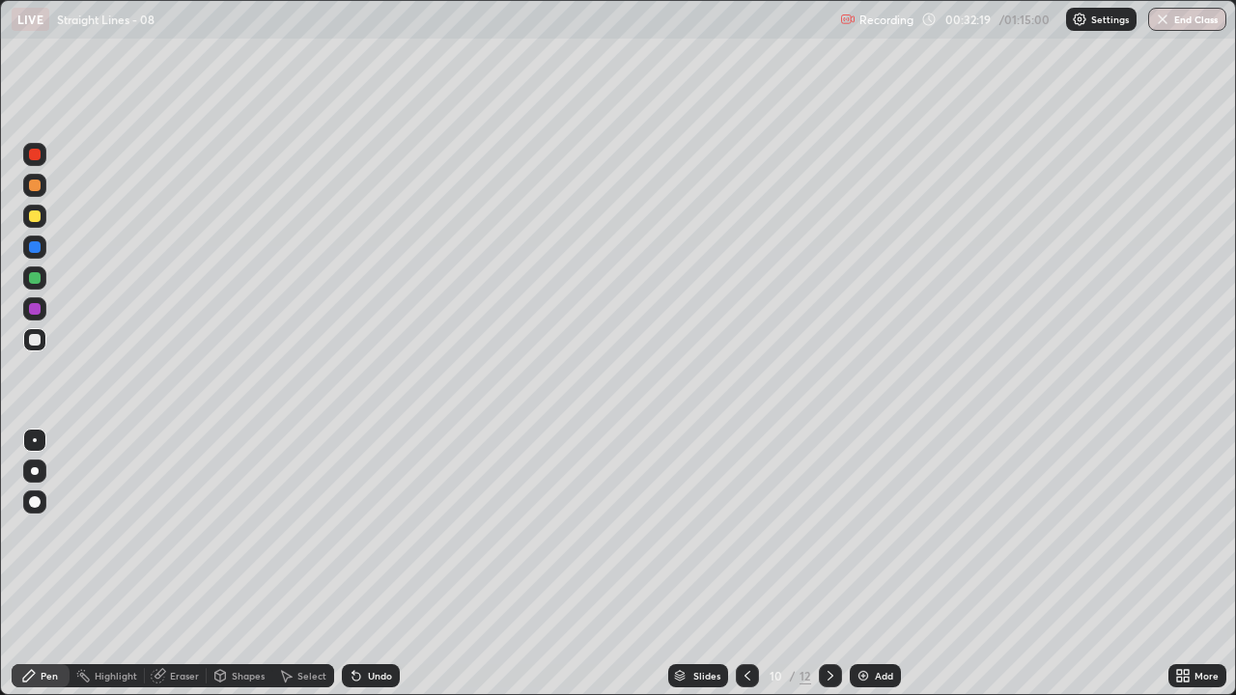
click at [740, 558] on icon at bounding box center [747, 675] width 15 height 15
click at [827, 558] on icon at bounding box center [830, 675] width 15 height 15
click at [746, 558] on icon at bounding box center [747, 675] width 15 height 15
click at [829, 558] on icon at bounding box center [830, 675] width 15 height 15
click at [743, 558] on div at bounding box center [747, 676] width 23 height 23
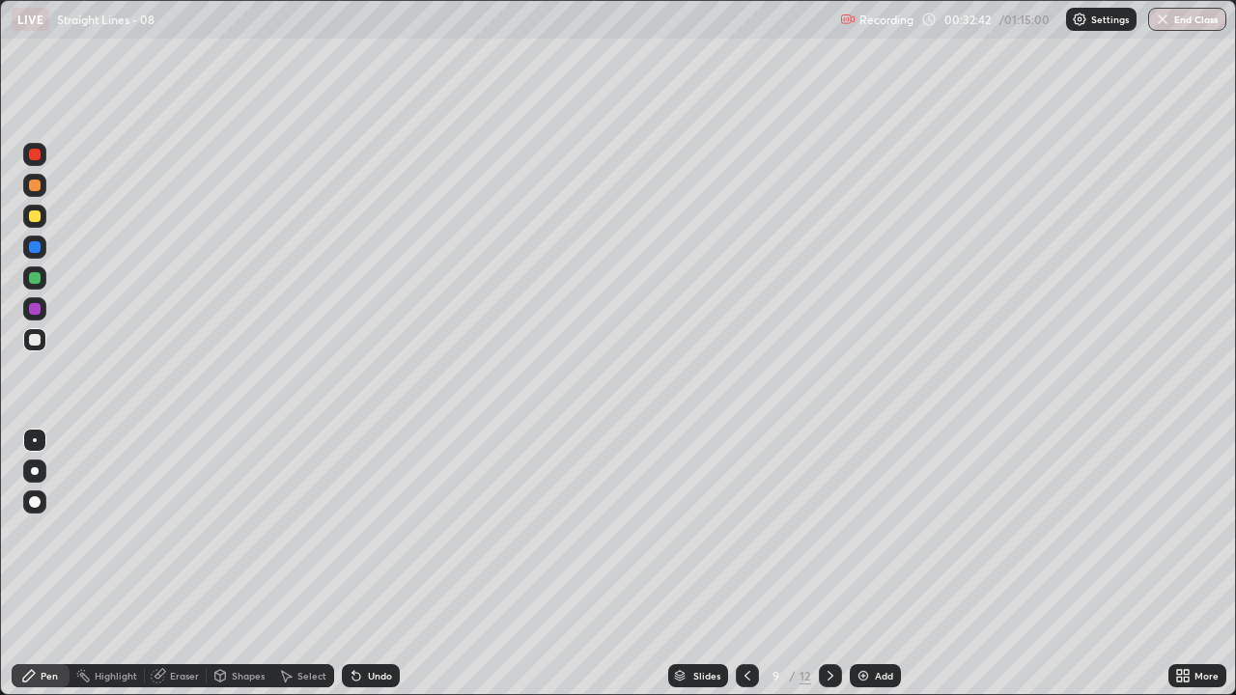
click at [819, 558] on div at bounding box center [830, 676] width 23 height 23
click at [744, 558] on icon at bounding box center [747, 675] width 15 height 15
click at [837, 558] on div at bounding box center [830, 676] width 23 height 23
click at [831, 558] on icon at bounding box center [830, 675] width 15 height 15
click at [372, 558] on div "Undo" at bounding box center [380, 676] width 24 height 10
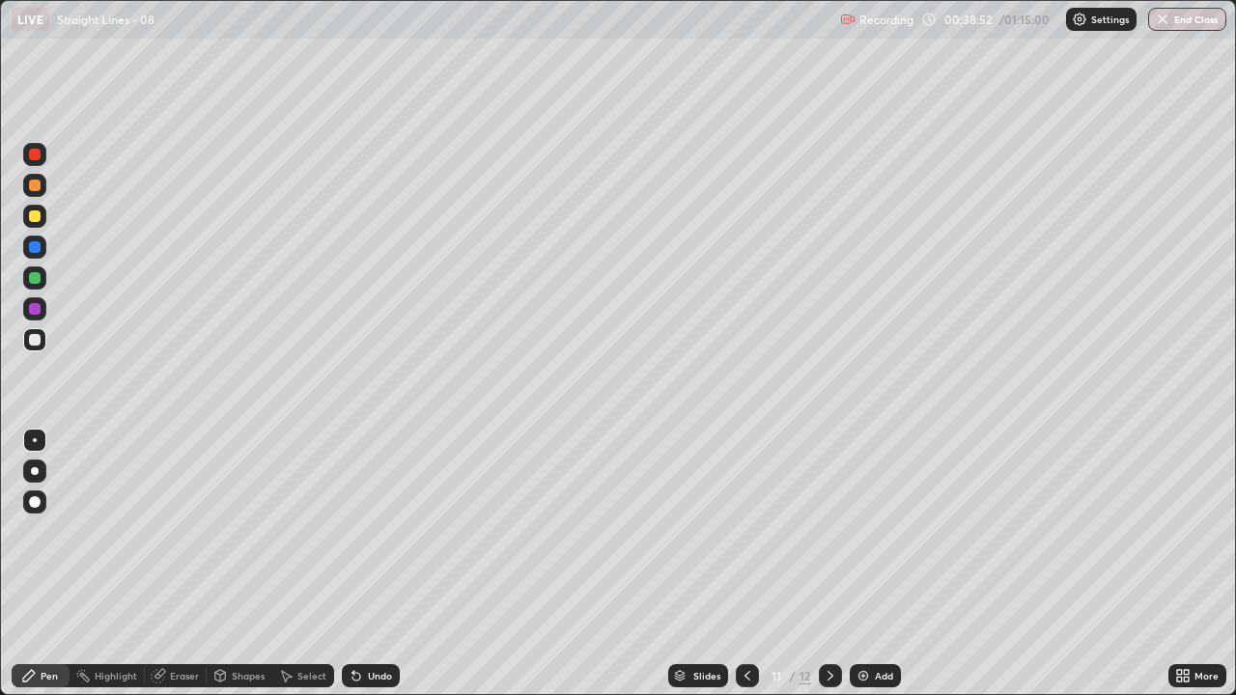
click at [29, 212] on div at bounding box center [35, 217] width 12 height 12
click at [371, 558] on div "Undo" at bounding box center [380, 676] width 24 height 10
click at [366, 558] on div "Undo" at bounding box center [371, 676] width 58 height 23
click at [827, 558] on icon at bounding box center [830, 675] width 15 height 15
click at [746, 558] on icon at bounding box center [747, 675] width 15 height 15
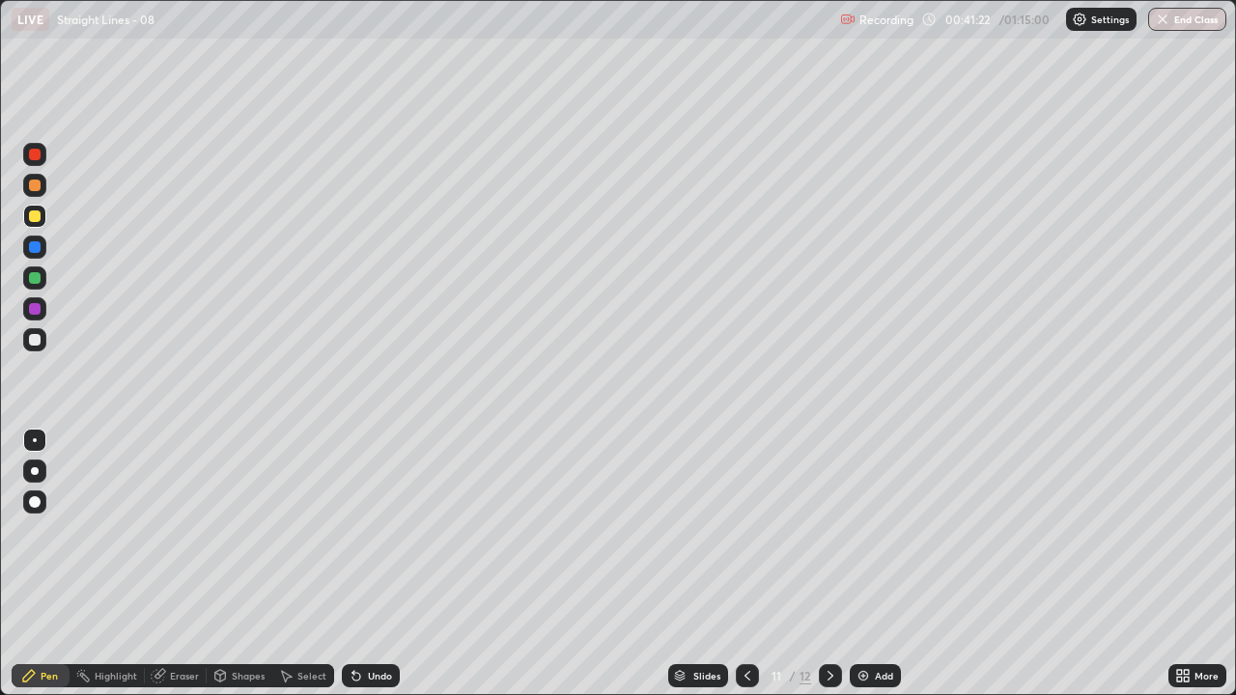
click at [829, 558] on icon at bounding box center [831, 676] width 6 height 10
click at [745, 558] on icon at bounding box center [747, 675] width 15 height 15
click at [829, 558] on icon at bounding box center [831, 676] width 6 height 10
click at [745, 558] on icon at bounding box center [747, 675] width 15 height 15
click at [829, 558] on icon at bounding box center [830, 675] width 15 height 15
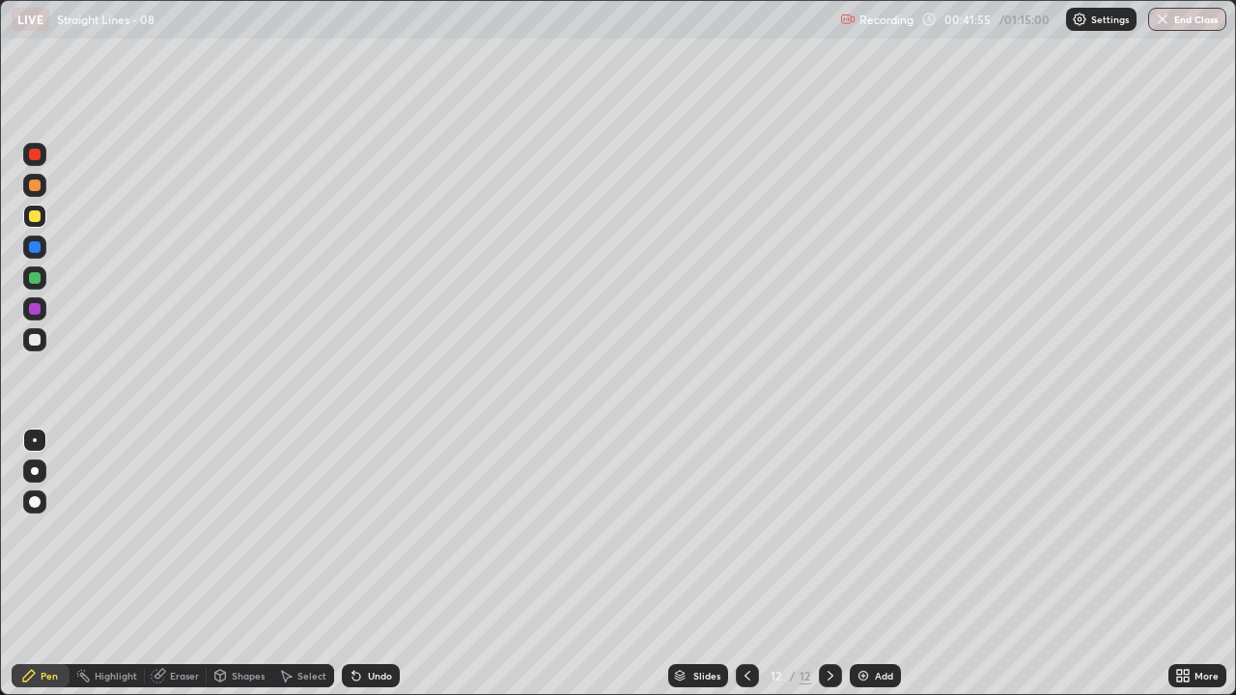
click at [741, 558] on div at bounding box center [747, 676] width 23 height 23
click at [819, 558] on div at bounding box center [830, 676] width 23 height 39
click at [382, 558] on div "Undo" at bounding box center [380, 676] width 24 height 10
click at [381, 558] on div "Undo" at bounding box center [371, 676] width 58 height 23
click at [378, 558] on div "Undo" at bounding box center [371, 676] width 58 height 23
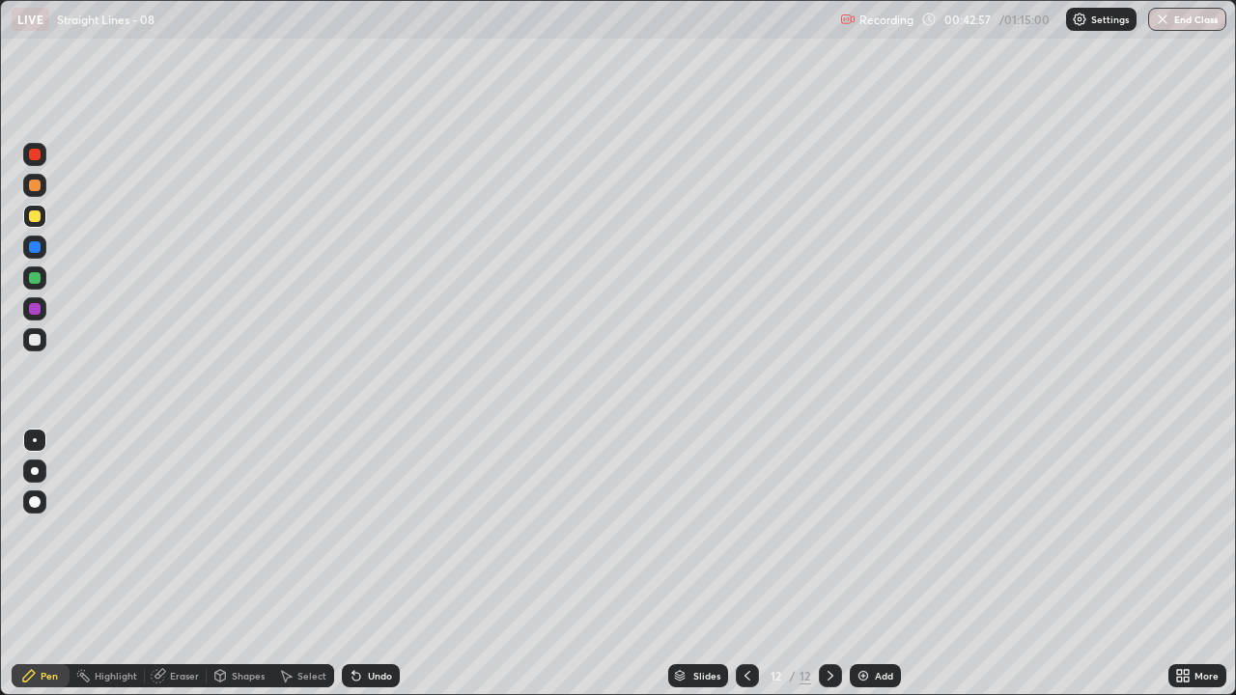
click at [745, 558] on div at bounding box center [747, 676] width 23 height 23
click at [830, 558] on icon at bounding box center [830, 675] width 15 height 15
click at [832, 558] on icon at bounding box center [830, 675] width 15 height 15
click at [884, 558] on div "Add" at bounding box center [884, 676] width 18 height 10
click at [1185, 16] on button "End Class" at bounding box center [1188, 19] width 76 height 23
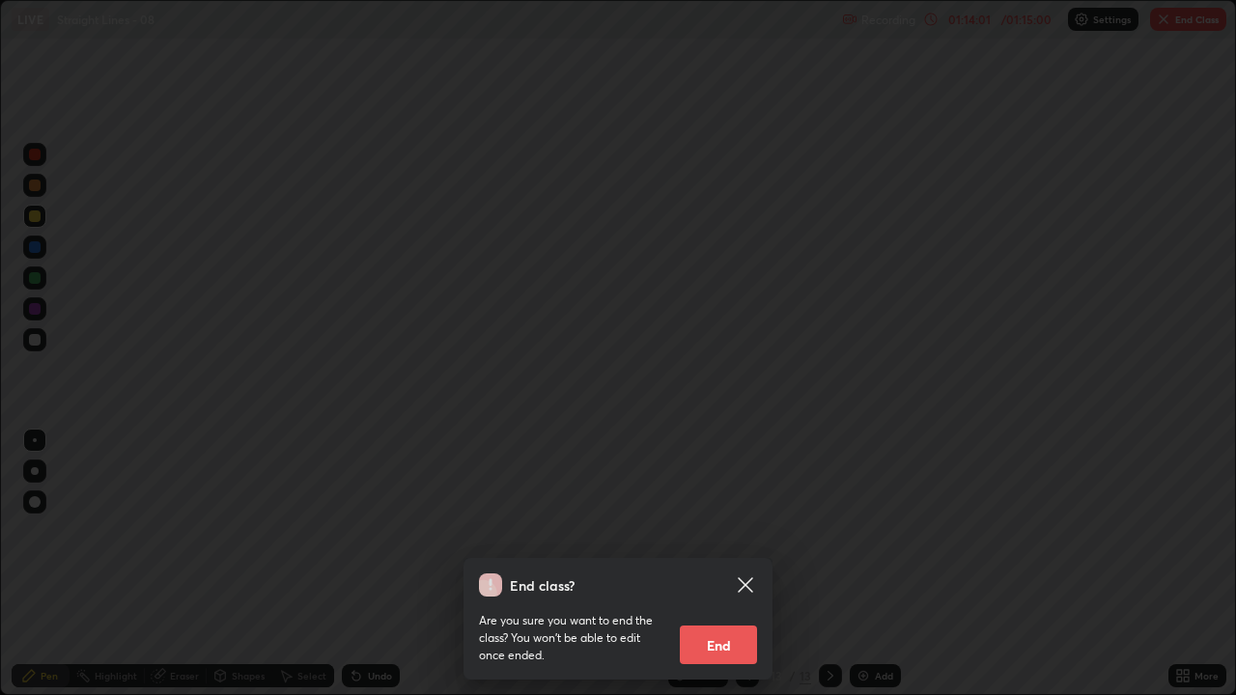
click at [712, 558] on button "End" at bounding box center [718, 645] width 77 height 39
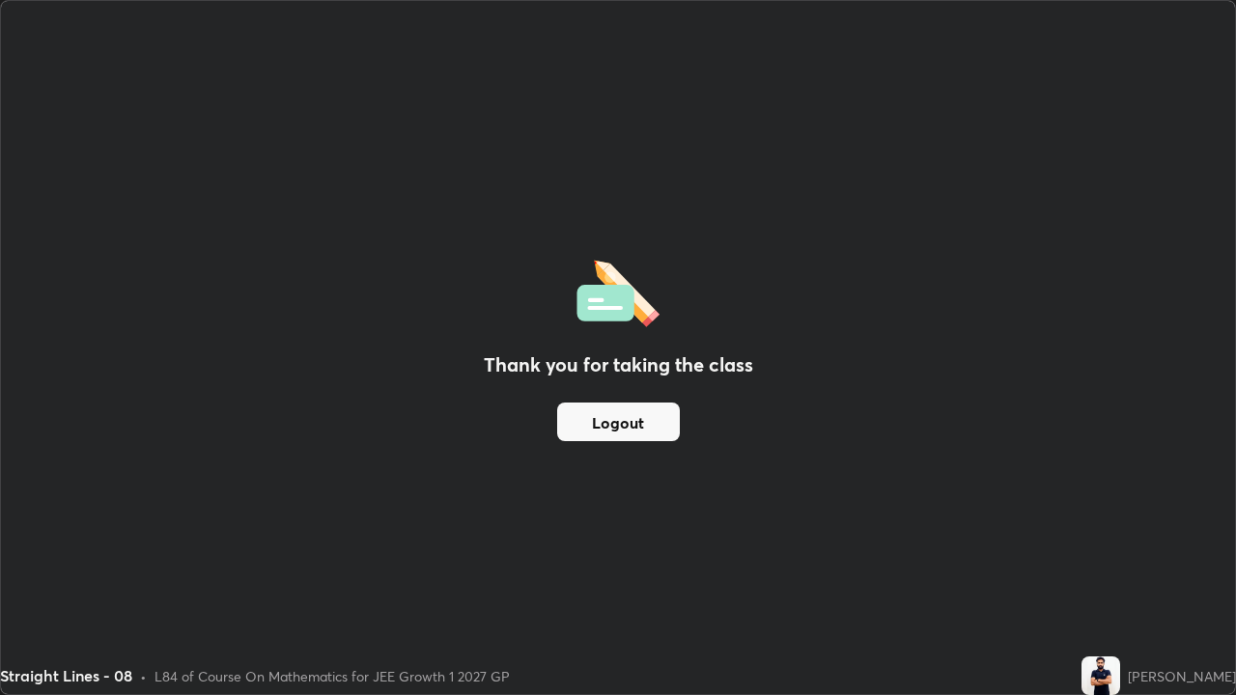
click at [623, 427] on button "Logout" at bounding box center [618, 422] width 123 height 39
